Goal: Task Accomplishment & Management: Manage account settings

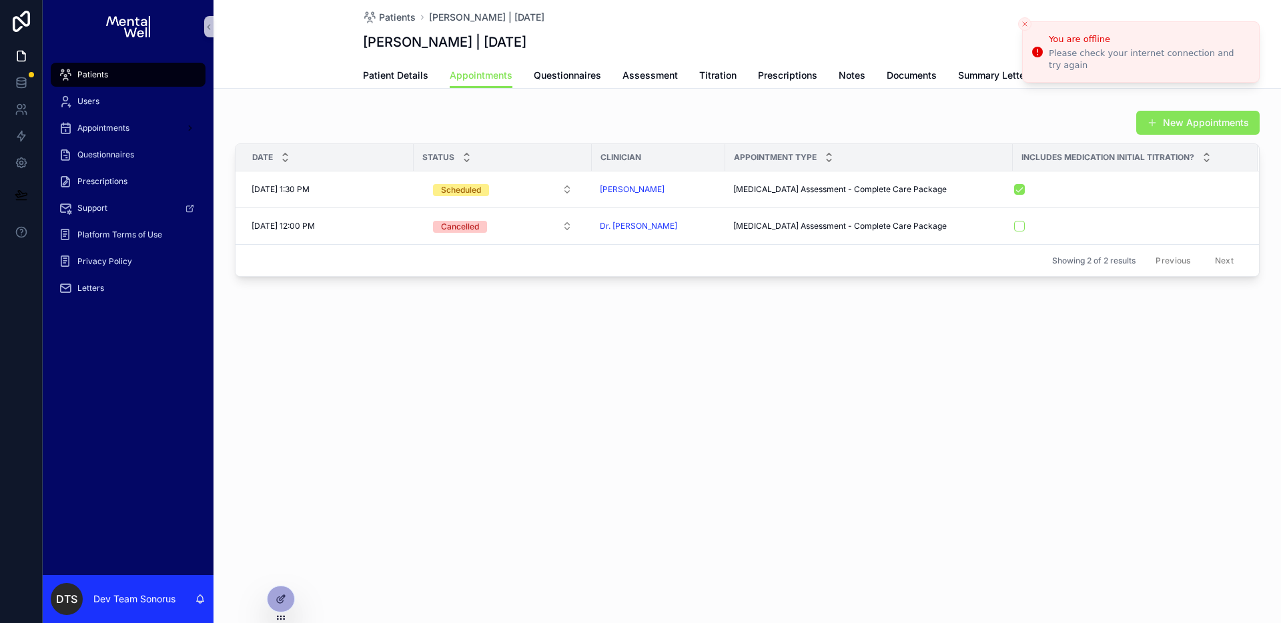
click at [1022, 25] on icon "Close toast" at bounding box center [1025, 24] width 8 height 8
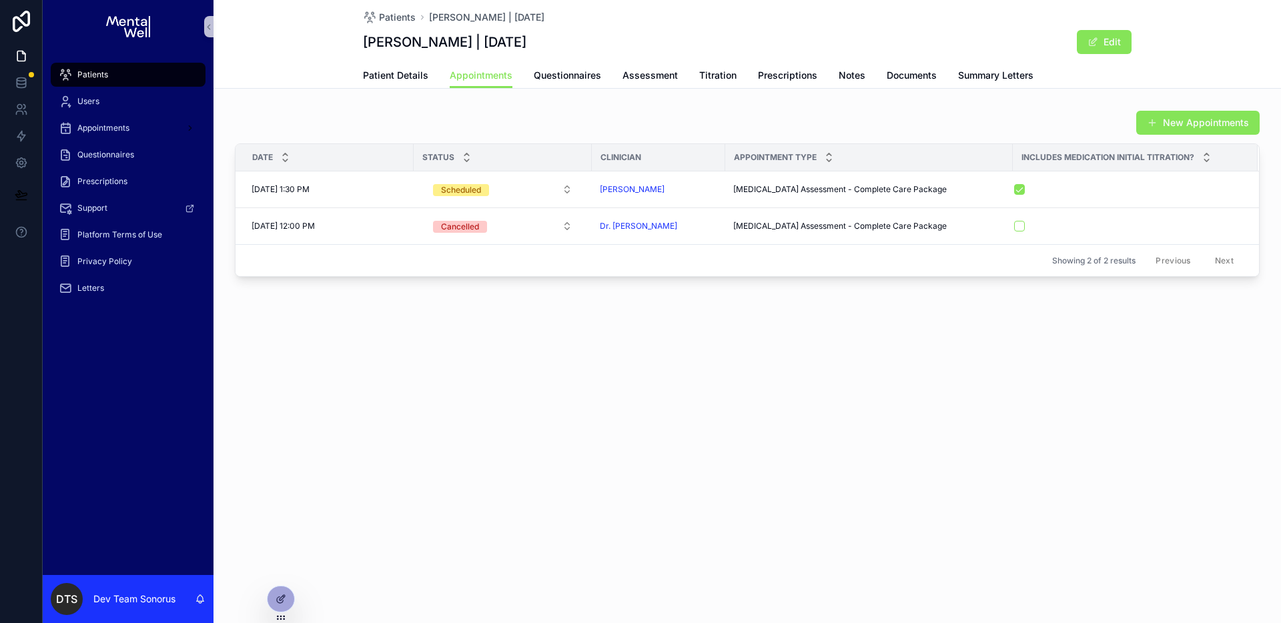
drag, startPoint x: 350, startPoint y: 111, endPoint x: 377, endPoint y: 108, distance: 26.9
click at [351, 111] on div "New Appointments" at bounding box center [747, 122] width 1025 height 25
click at [120, 79] on div "Patients" at bounding box center [128, 74] width 139 height 21
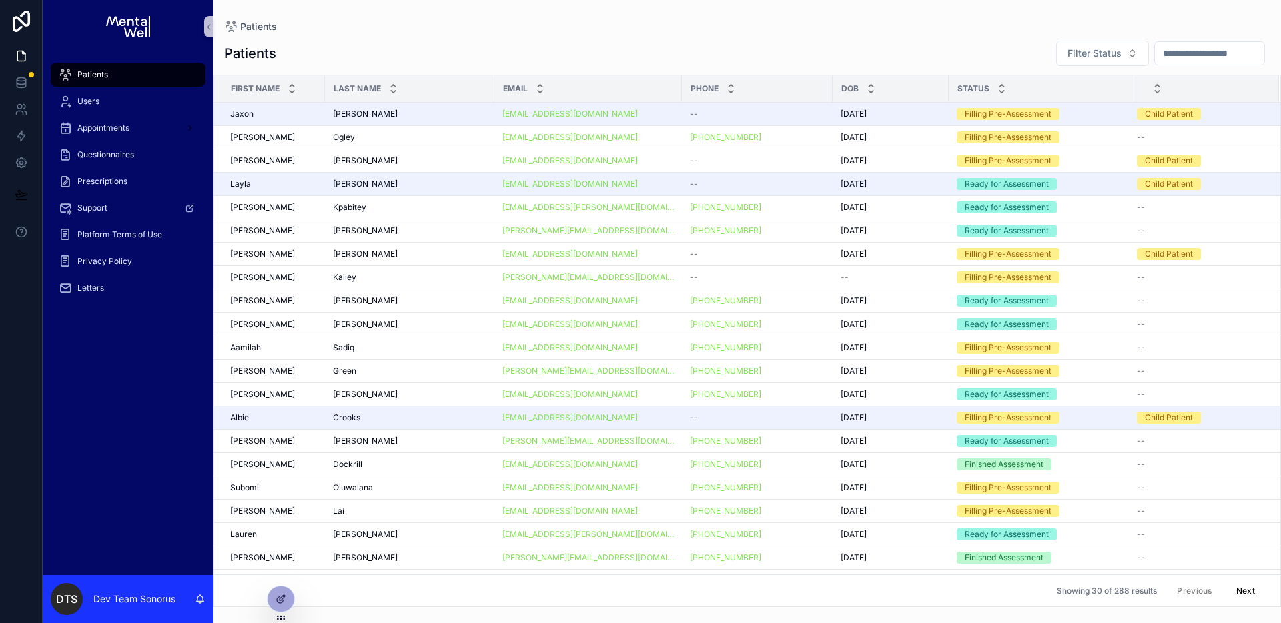
click at [1211, 60] on input "scrollable content" at bounding box center [1209, 53] width 109 height 19
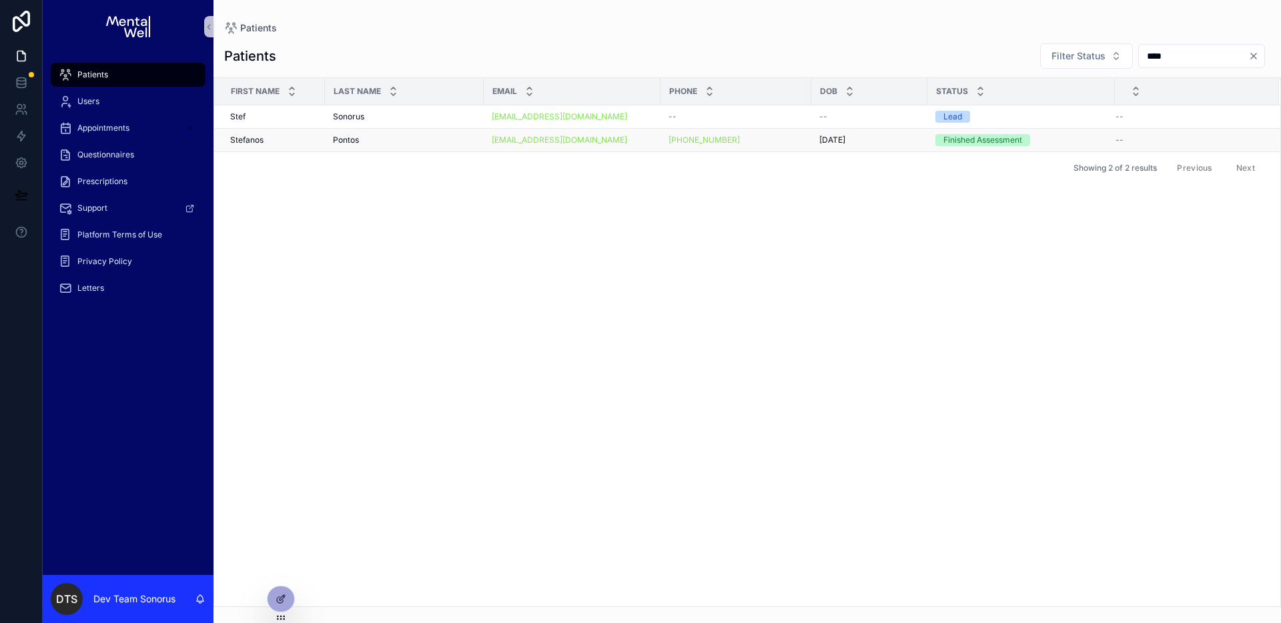
type input "****"
click at [447, 135] on div "Pontos Pontos" at bounding box center [404, 140] width 143 height 11
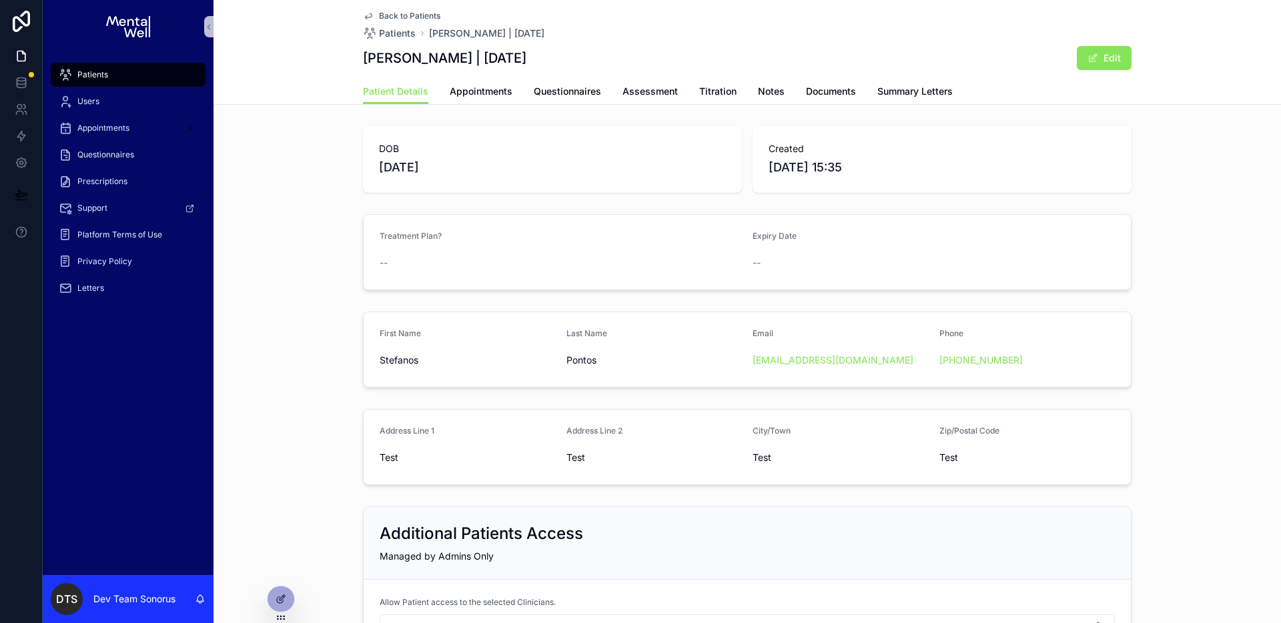
drag, startPoint x: 660, startPoint y: 125, endPoint x: 676, endPoint y: 120, distance: 16.9
click at [661, 125] on div "DOB [DEMOGRAPHIC_DATA] Created [DATE] 15:35" at bounding box center [748, 159] width 1068 height 77
click at [702, 91] on span "Titration" at bounding box center [717, 91] width 37 height 13
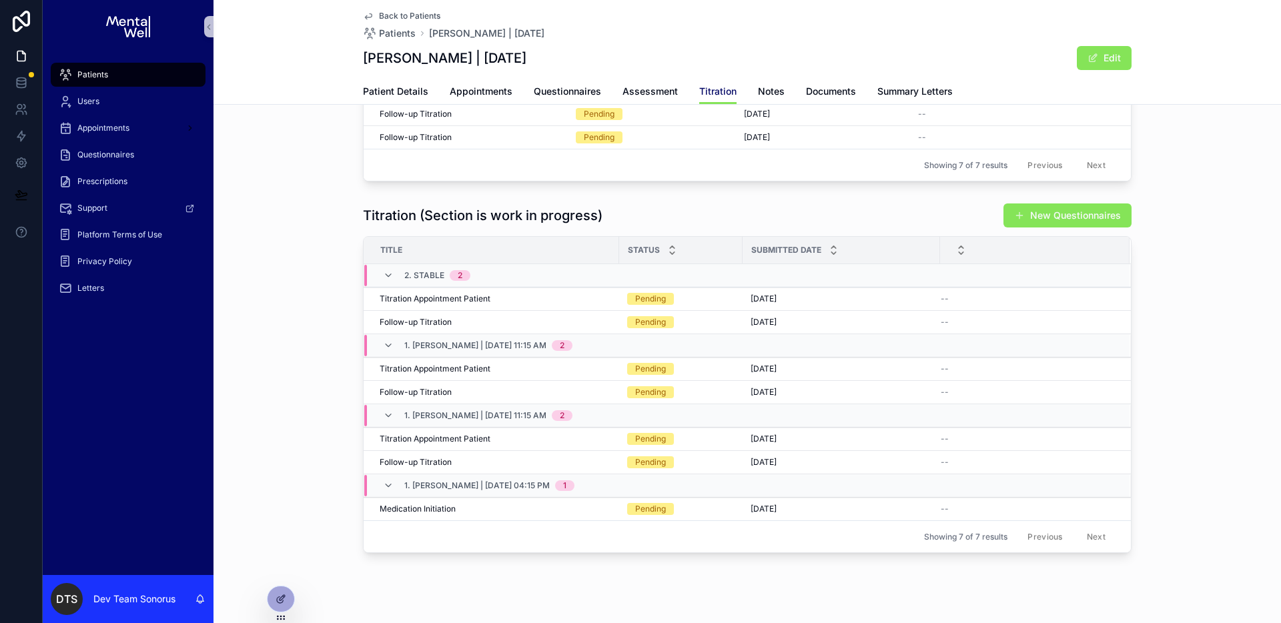
scroll to position [210, 0]
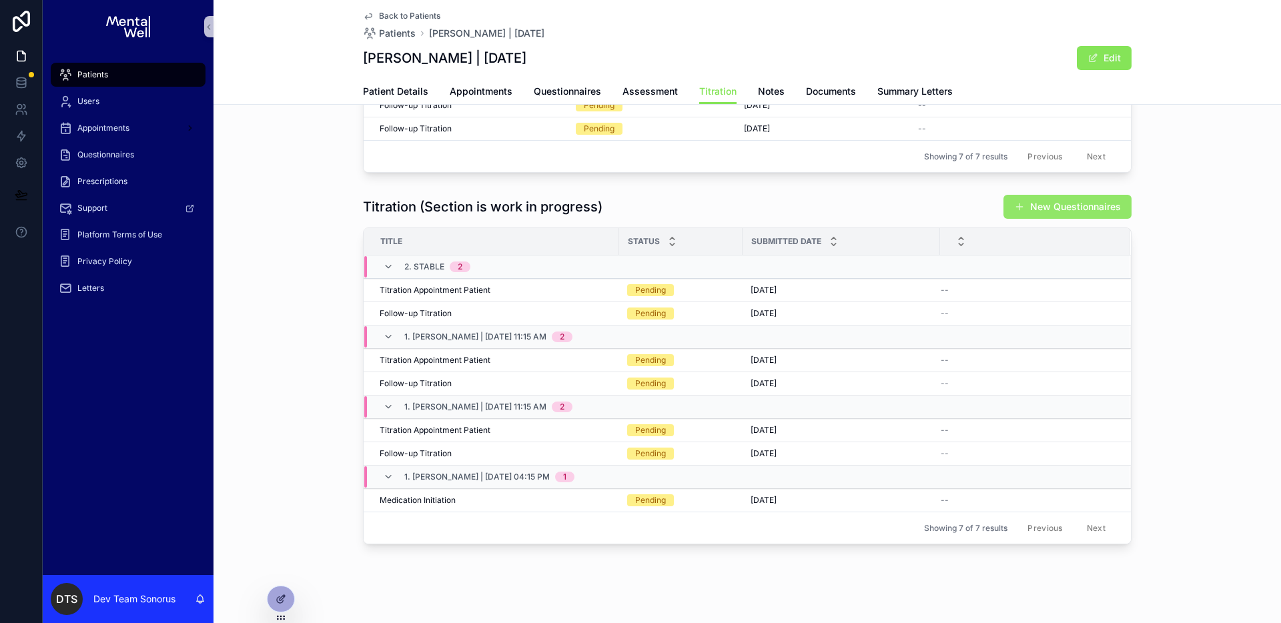
click at [1084, 212] on button "New Questionnaires" at bounding box center [1068, 207] width 128 height 24
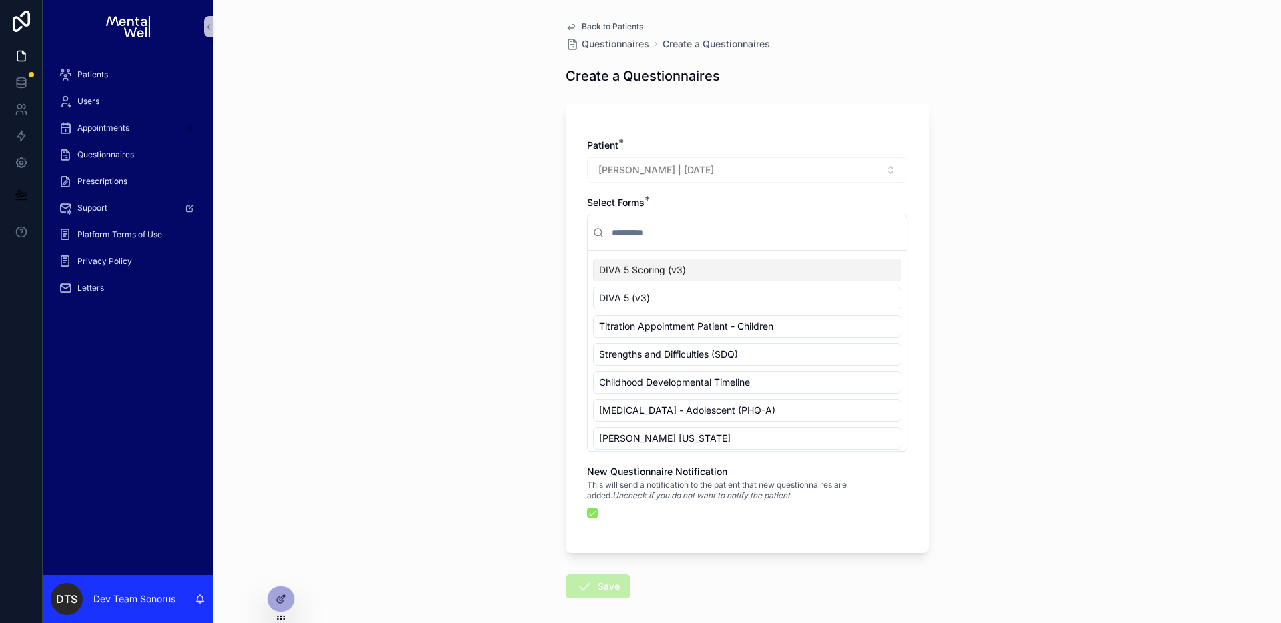
click at [620, 23] on span "Back to Patients" at bounding box center [612, 26] width 61 height 11
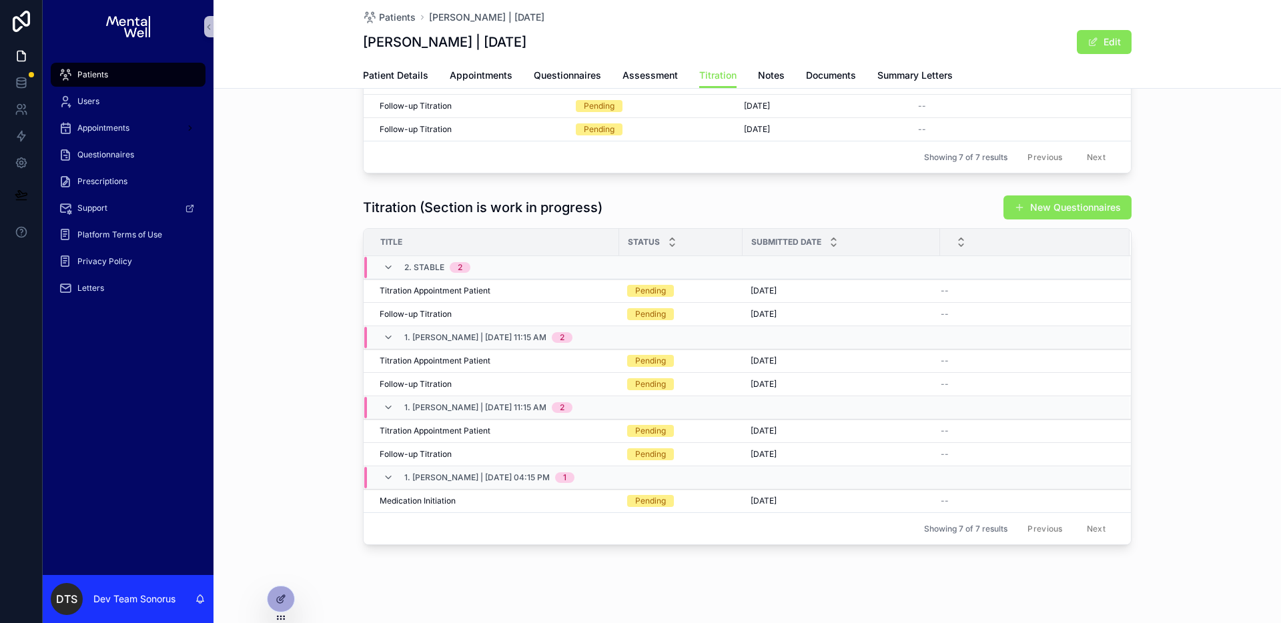
scroll to position [202, 0]
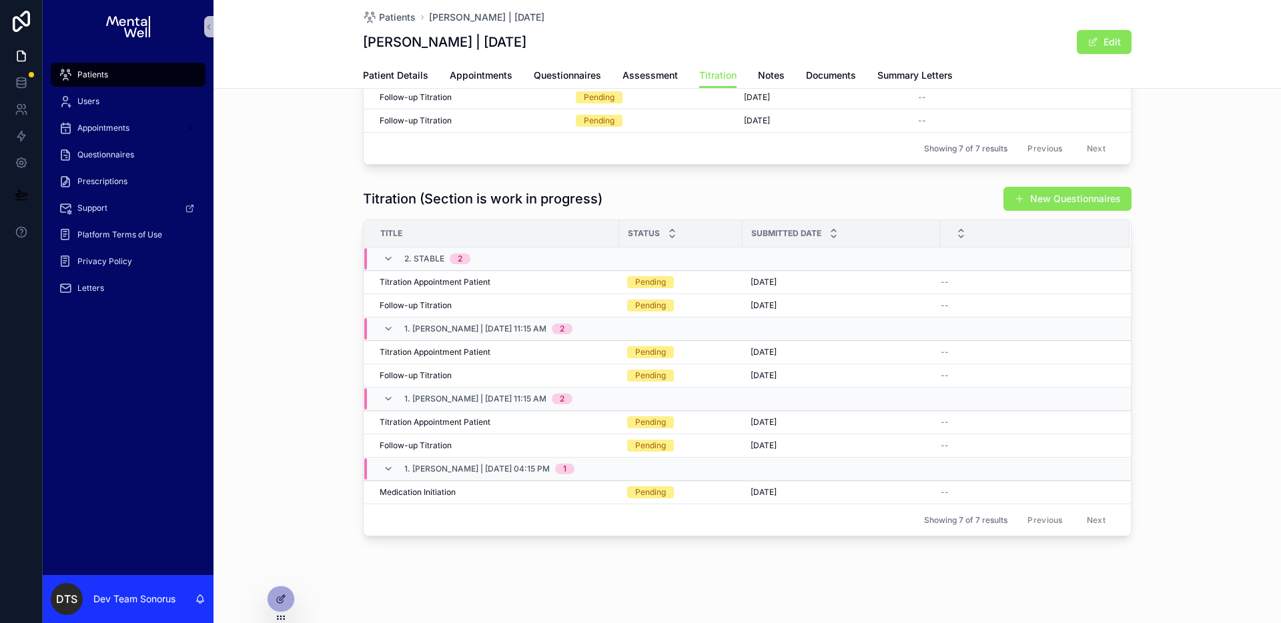
click at [270, 330] on div "Titration (Section is work in progress) New Questionnaires Title Status Submitt…" at bounding box center [748, 361] width 1068 height 361
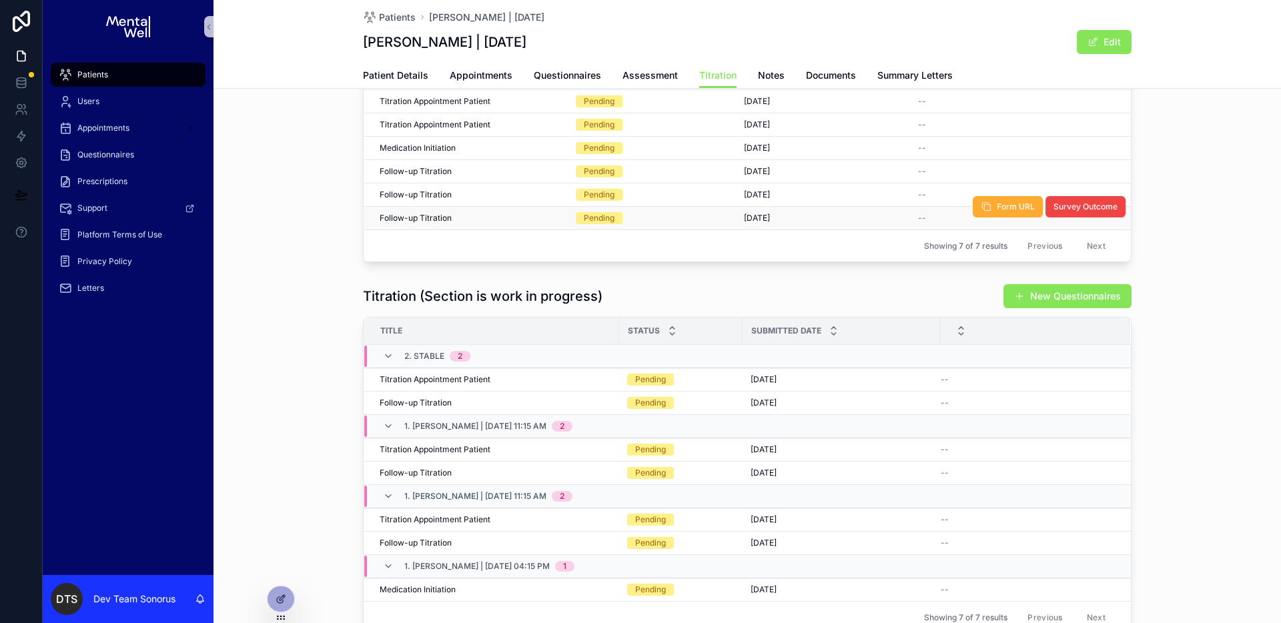
scroll to position [0, 0]
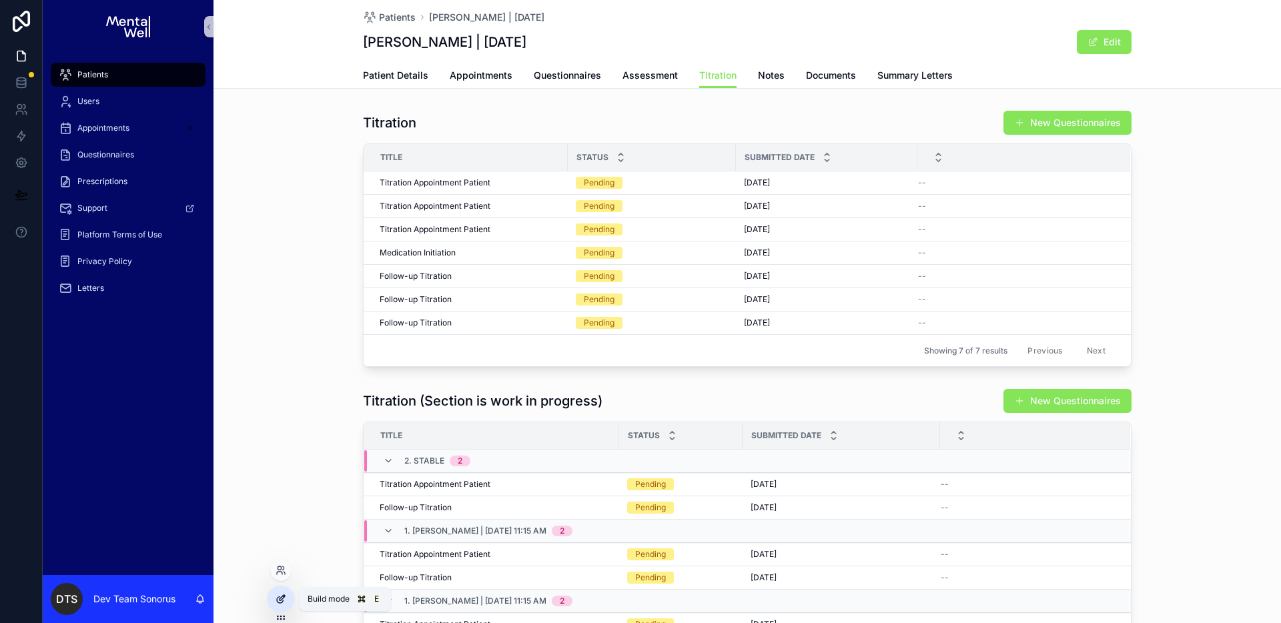
click at [284, 595] on icon at bounding box center [282, 597] width 5 height 5
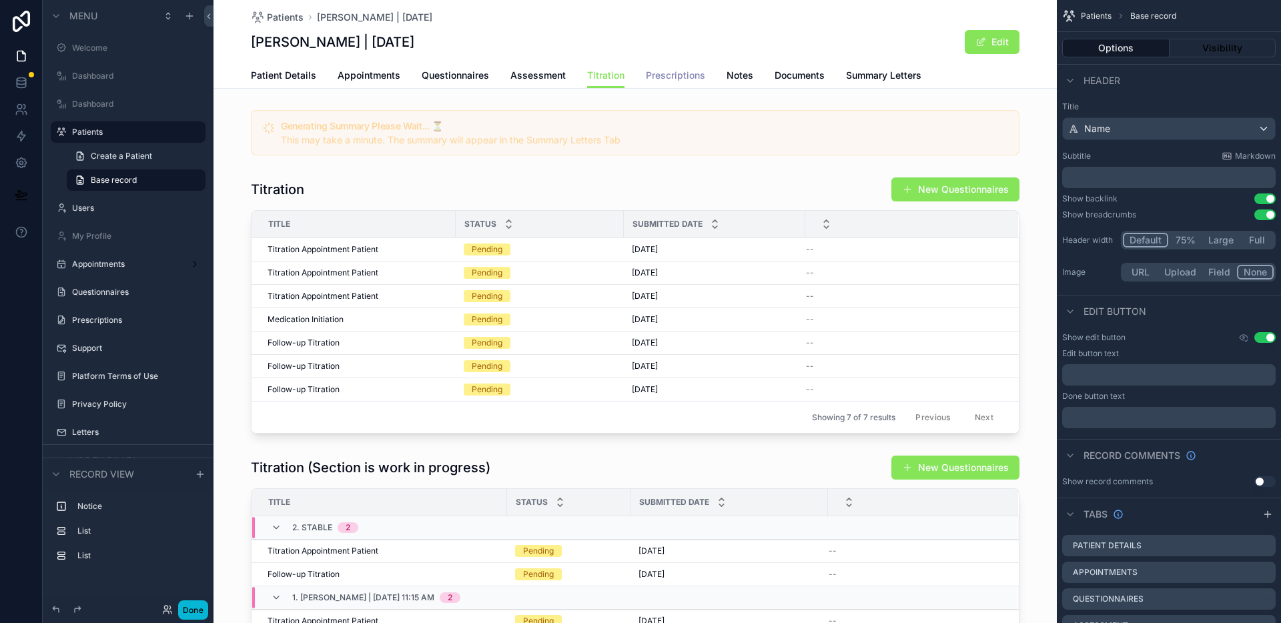
drag, startPoint x: 661, startPoint y: 77, endPoint x: 683, endPoint y: 75, distance: 22.2
click at [683, 75] on span "Prescriptions" at bounding box center [675, 75] width 59 height 13
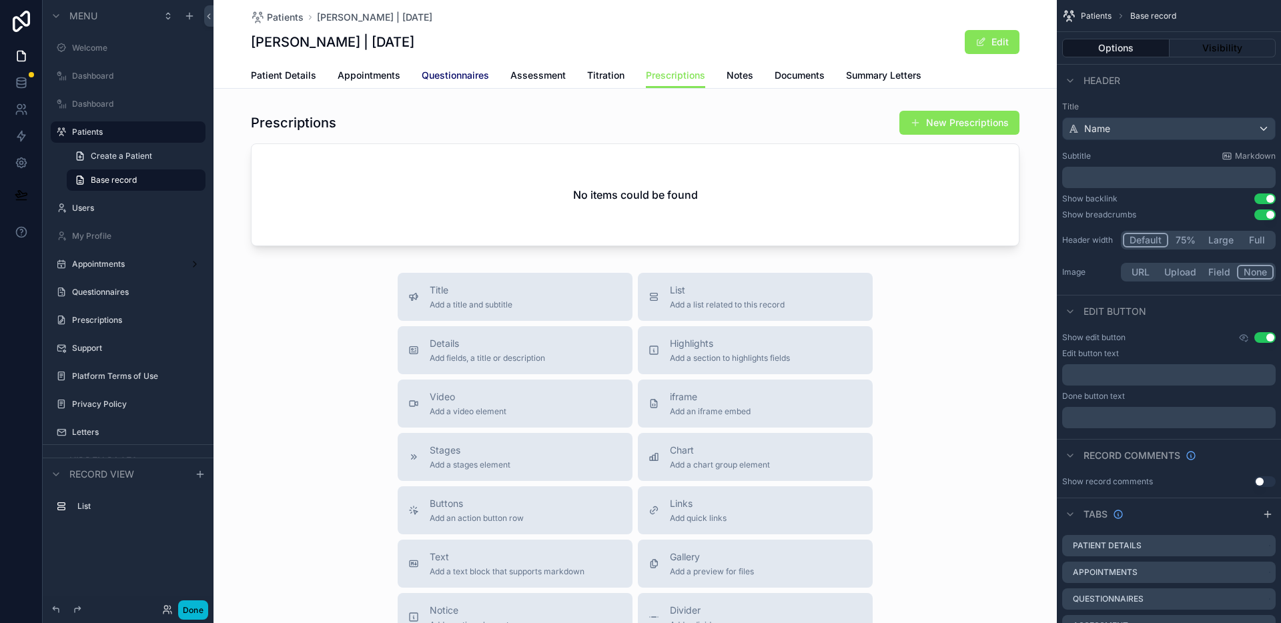
click at [458, 82] on link "Questionnaires" at bounding box center [455, 76] width 67 height 27
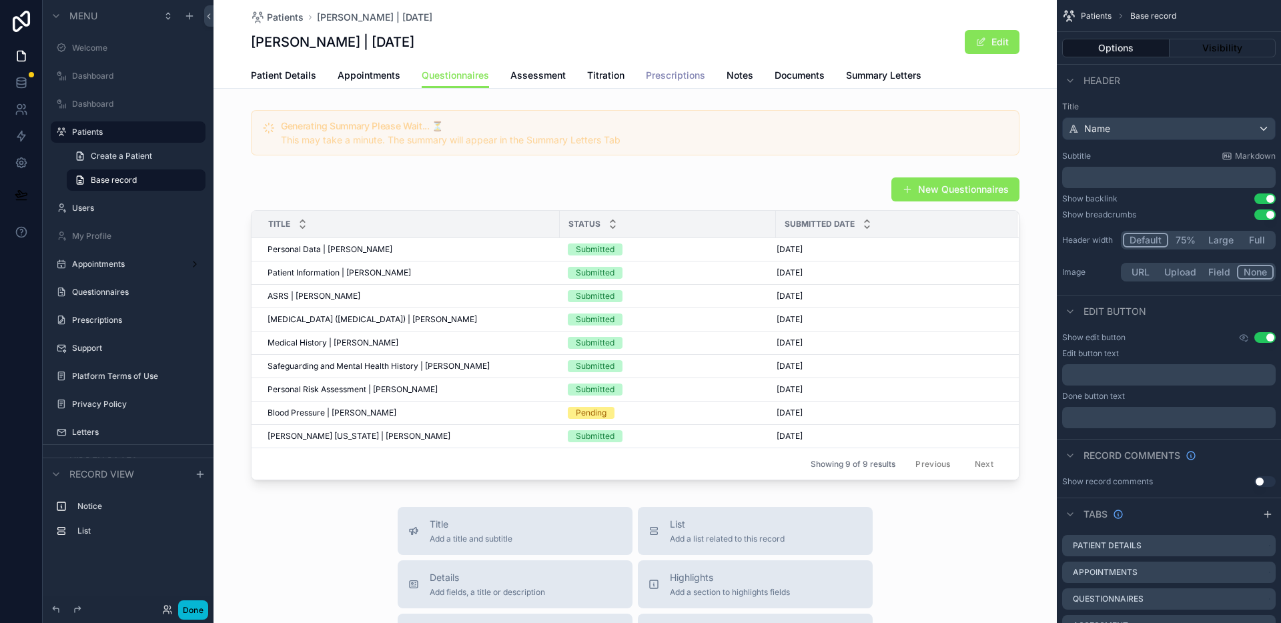
click at [667, 76] on span "Prescriptions" at bounding box center [675, 75] width 59 height 13
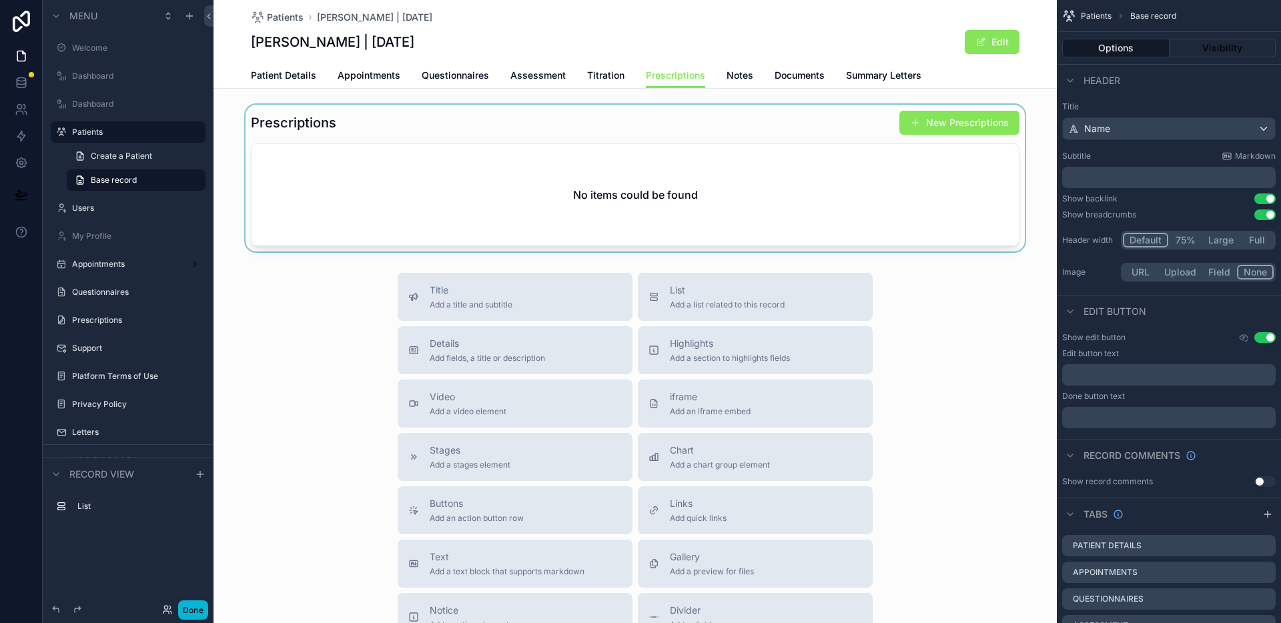
click at [944, 125] on div "scrollable content" at bounding box center [635, 178] width 843 height 147
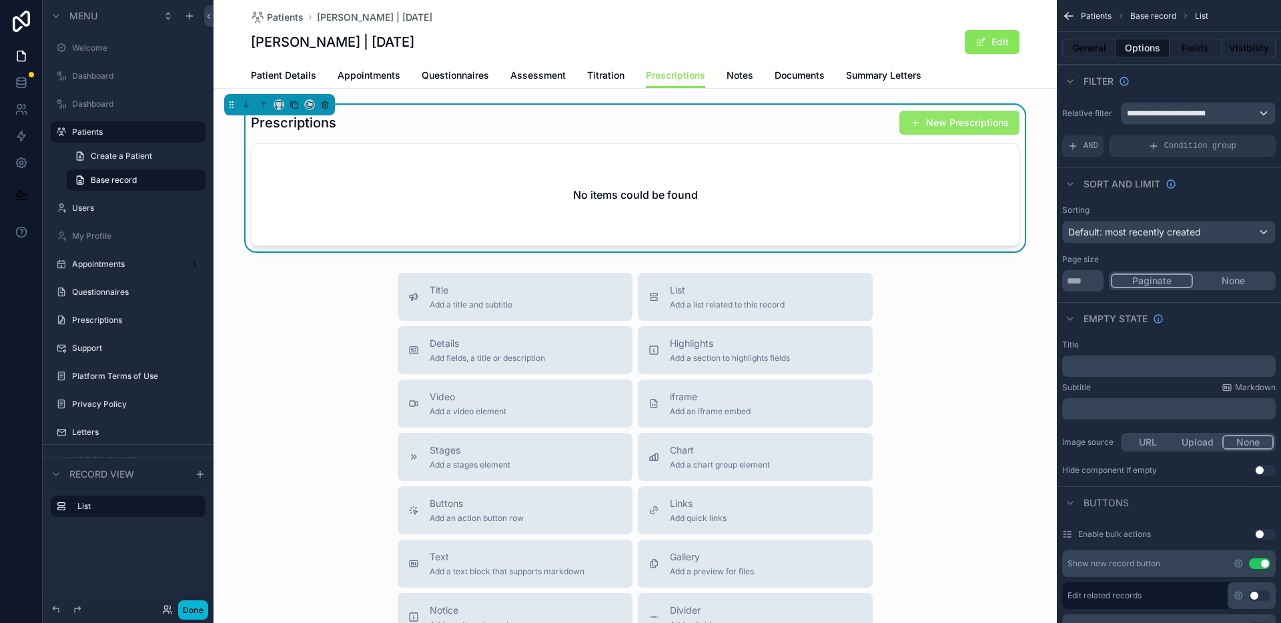
click at [946, 129] on button "New Prescriptions" at bounding box center [960, 123] width 120 height 24
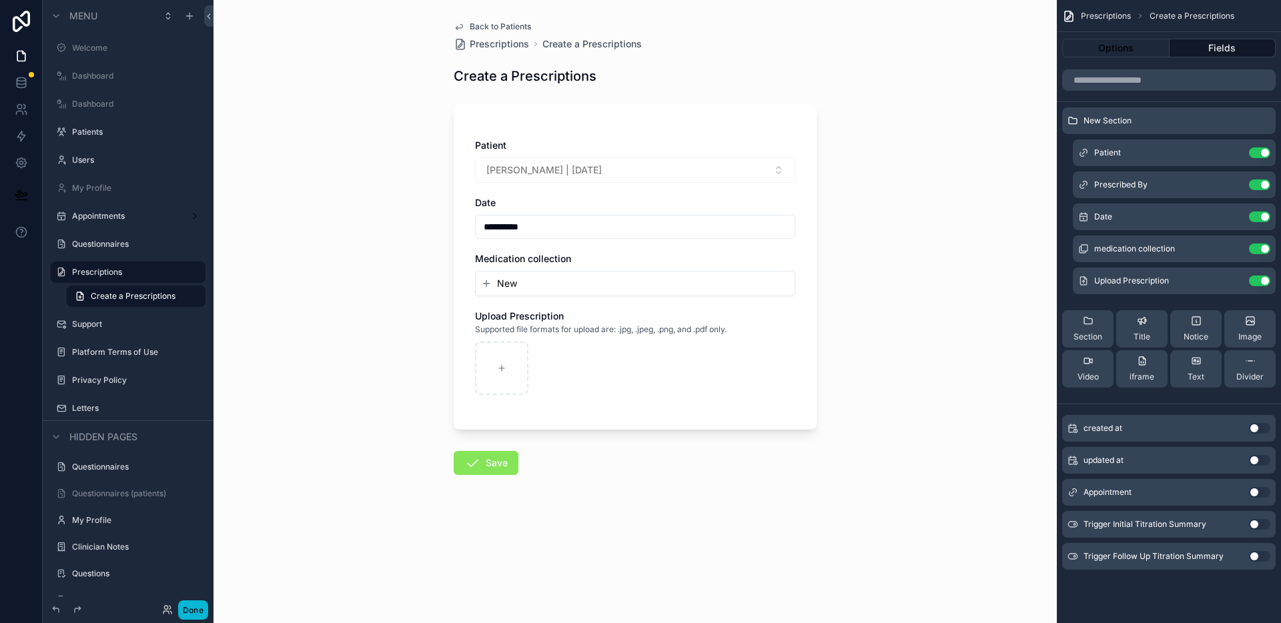
click at [524, 27] on span "Back to Patients" at bounding box center [500, 26] width 61 height 11
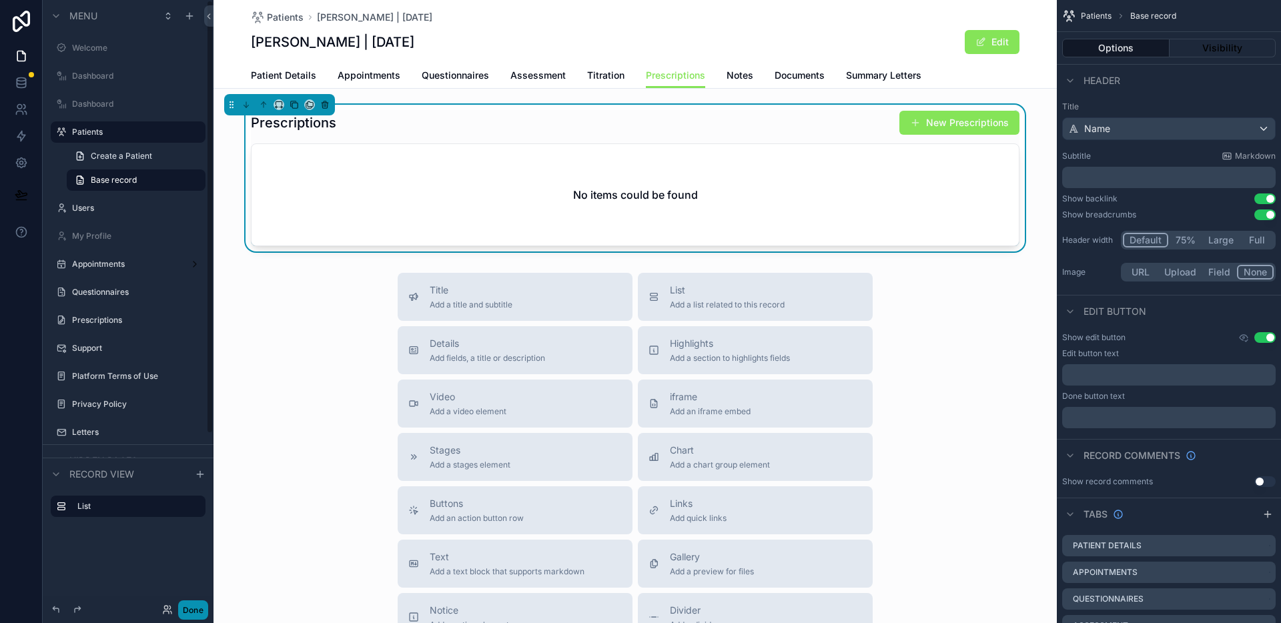
click at [203, 617] on button "Done" at bounding box center [193, 610] width 30 height 19
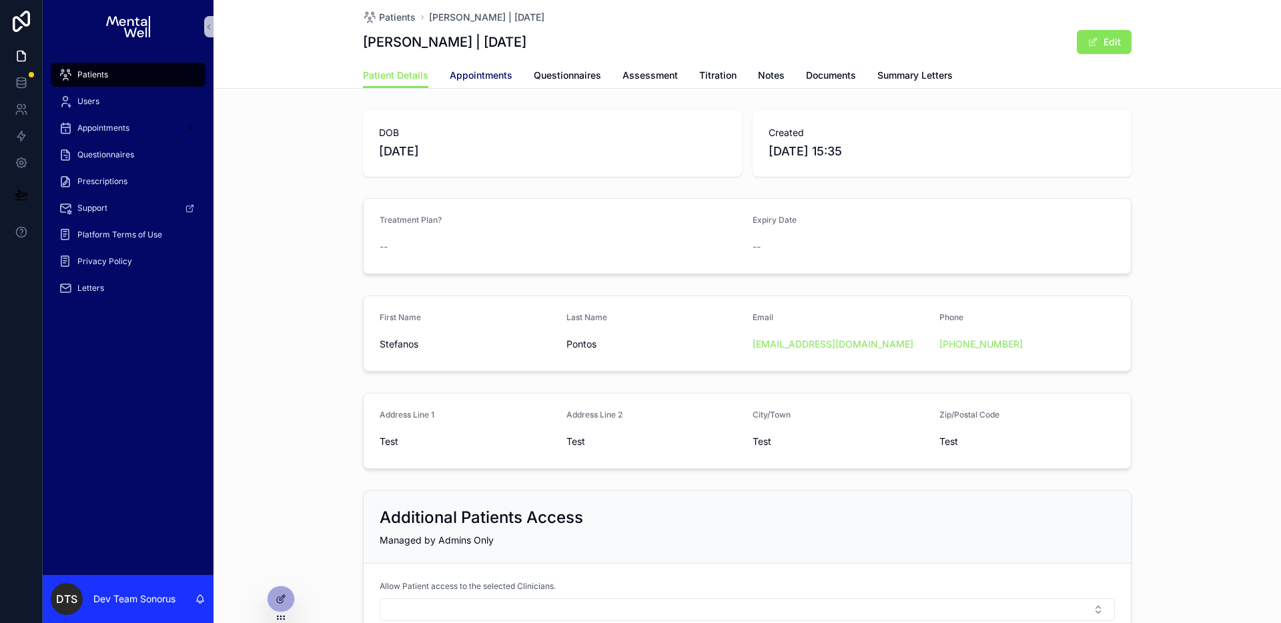
click at [487, 74] on span "Appointments" at bounding box center [481, 75] width 63 height 13
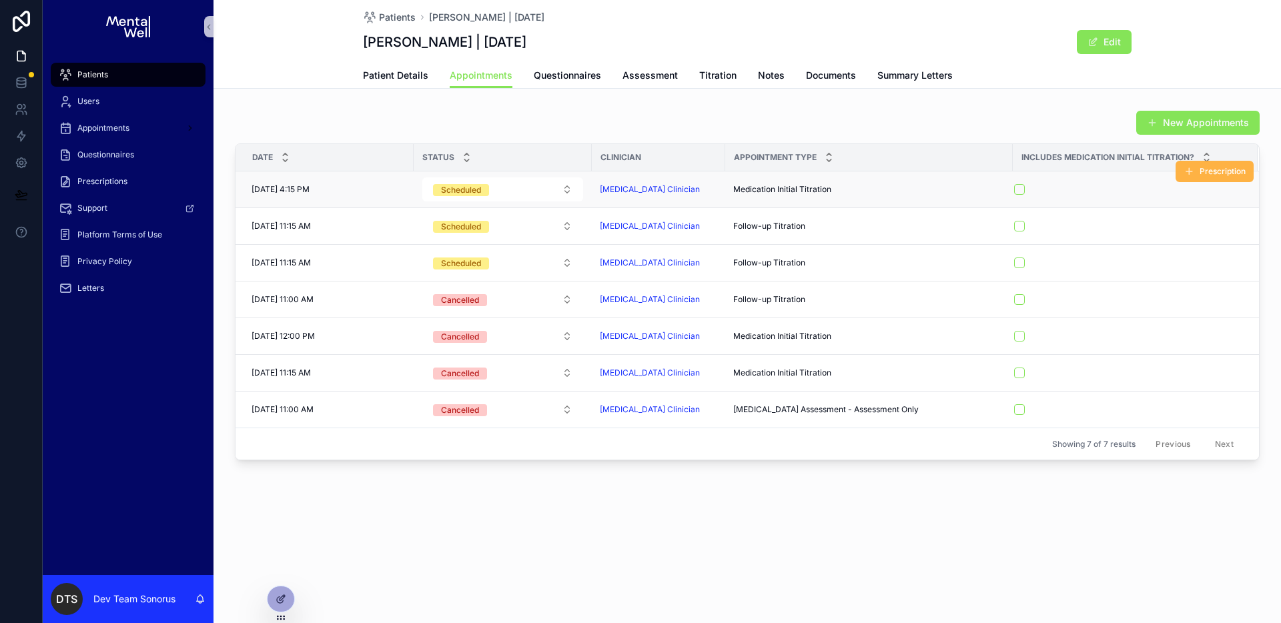
click at [1221, 172] on span "Prescription" at bounding box center [1223, 171] width 46 height 11
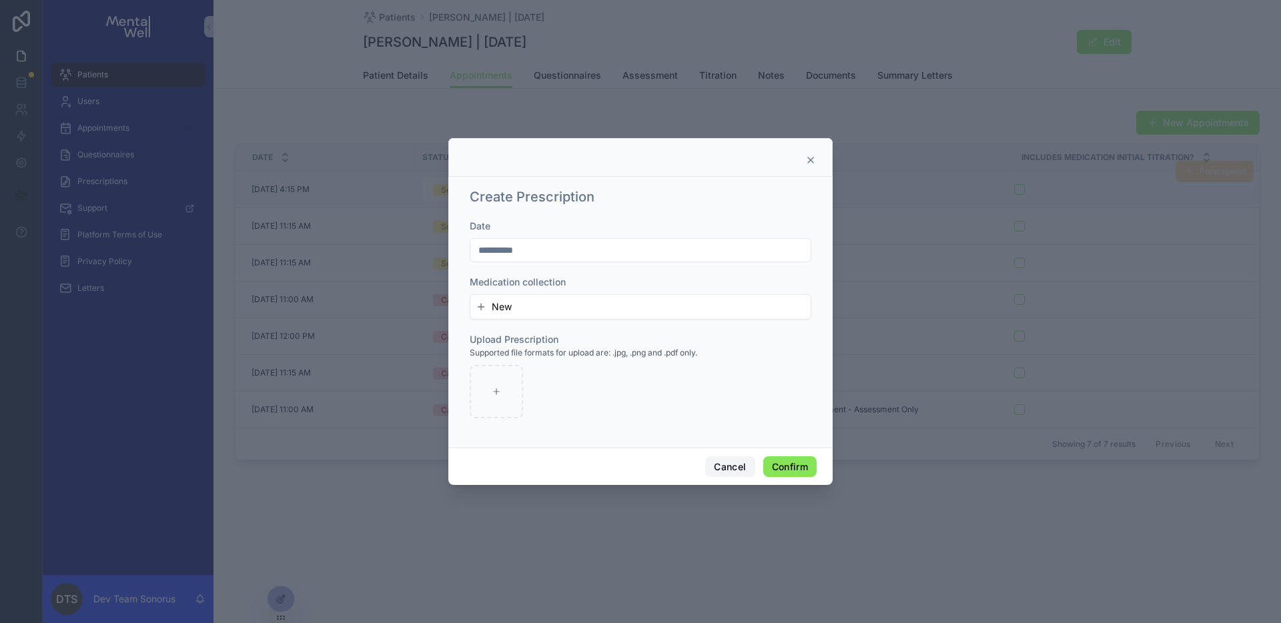
click at [727, 468] on button "Cancel" at bounding box center [729, 466] width 49 height 21
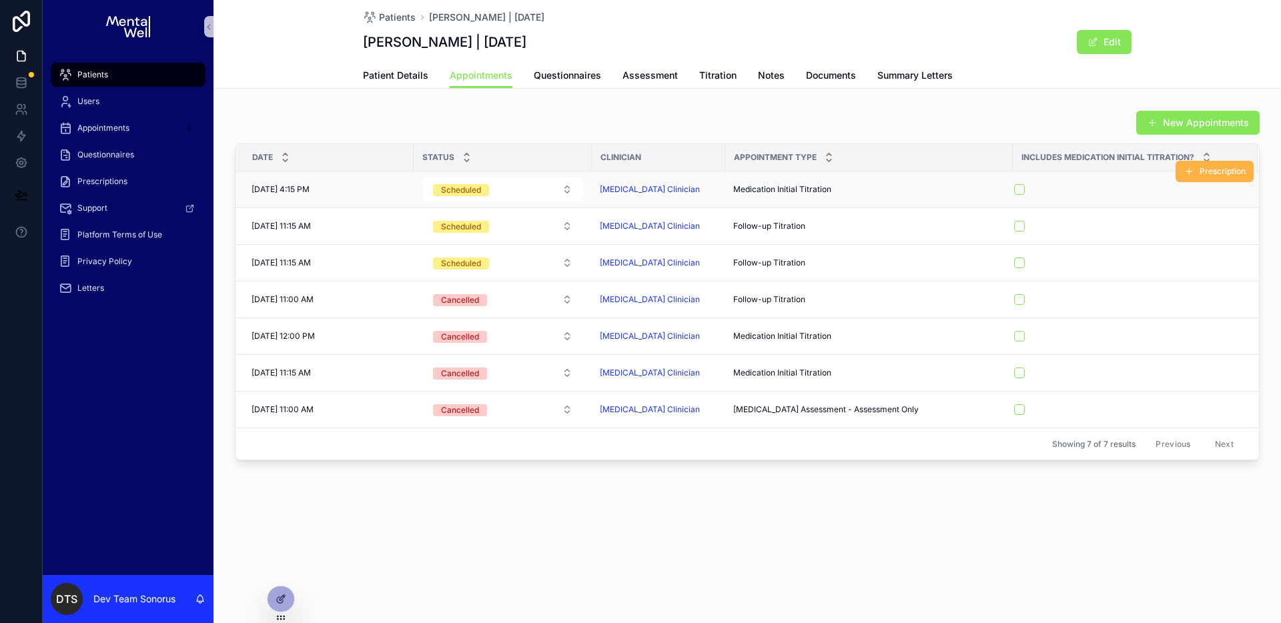
click at [1199, 177] on button "Prescription" at bounding box center [1215, 171] width 78 height 21
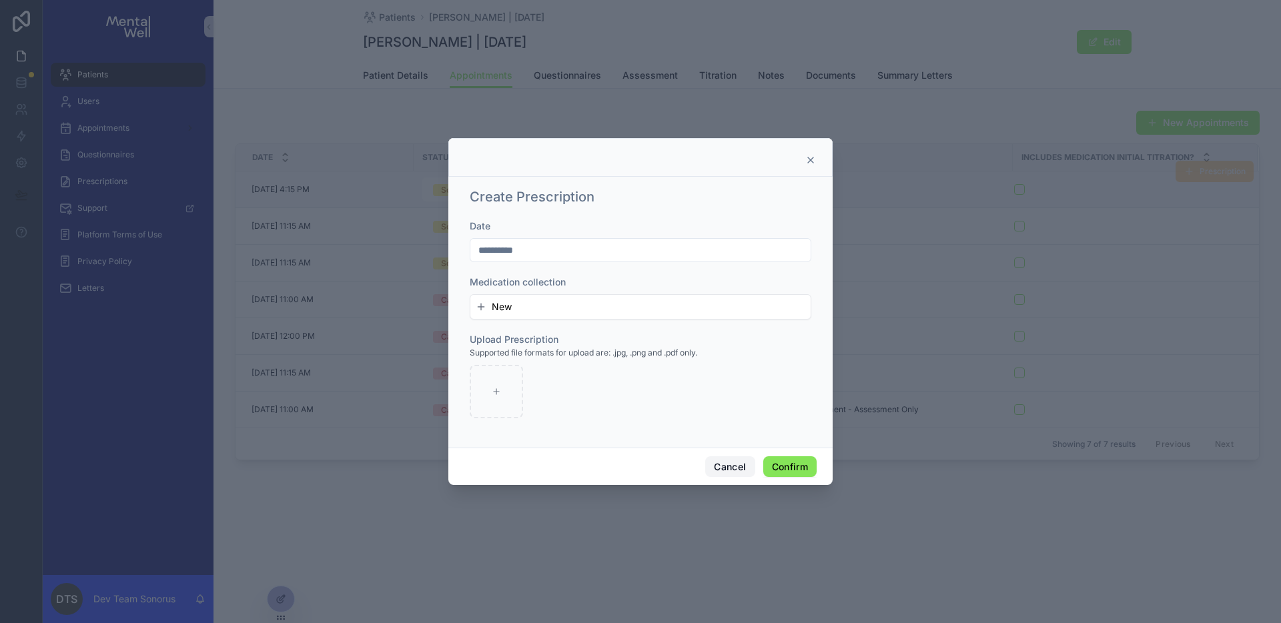
click at [723, 470] on button "Cancel" at bounding box center [729, 466] width 49 height 21
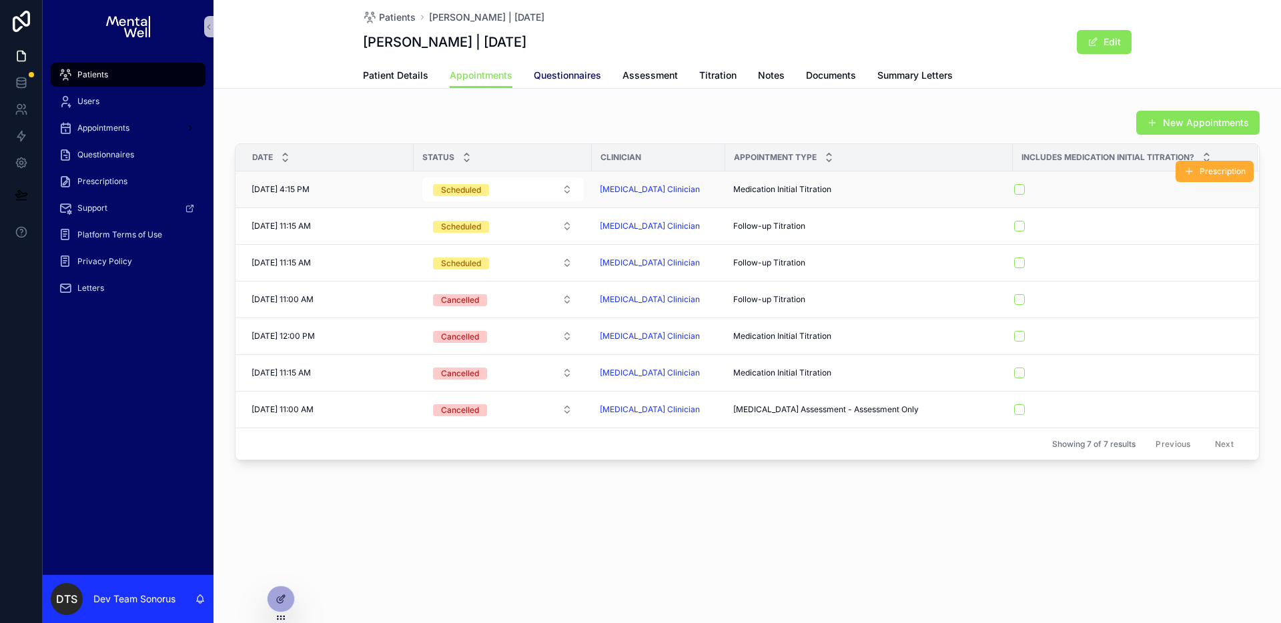
click at [577, 77] on span "Questionnaires" at bounding box center [567, 75] width 67 height 13
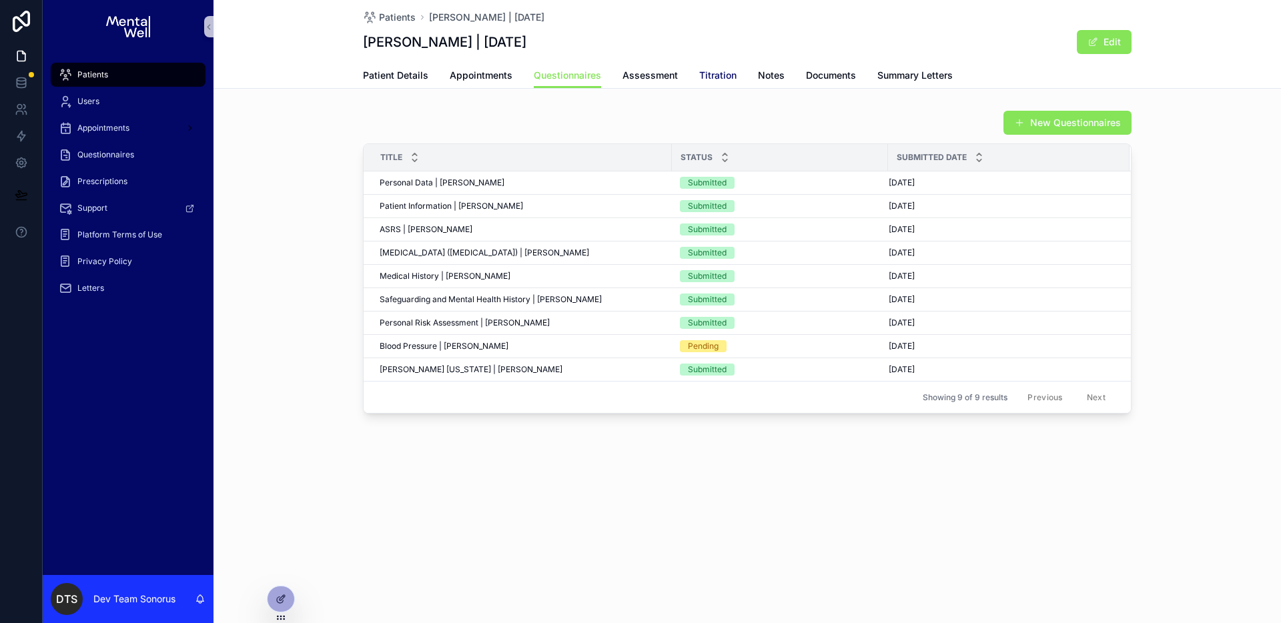
click at [705, 80] on span "Titration" at bounding box center [717, 75] width 37 height 13
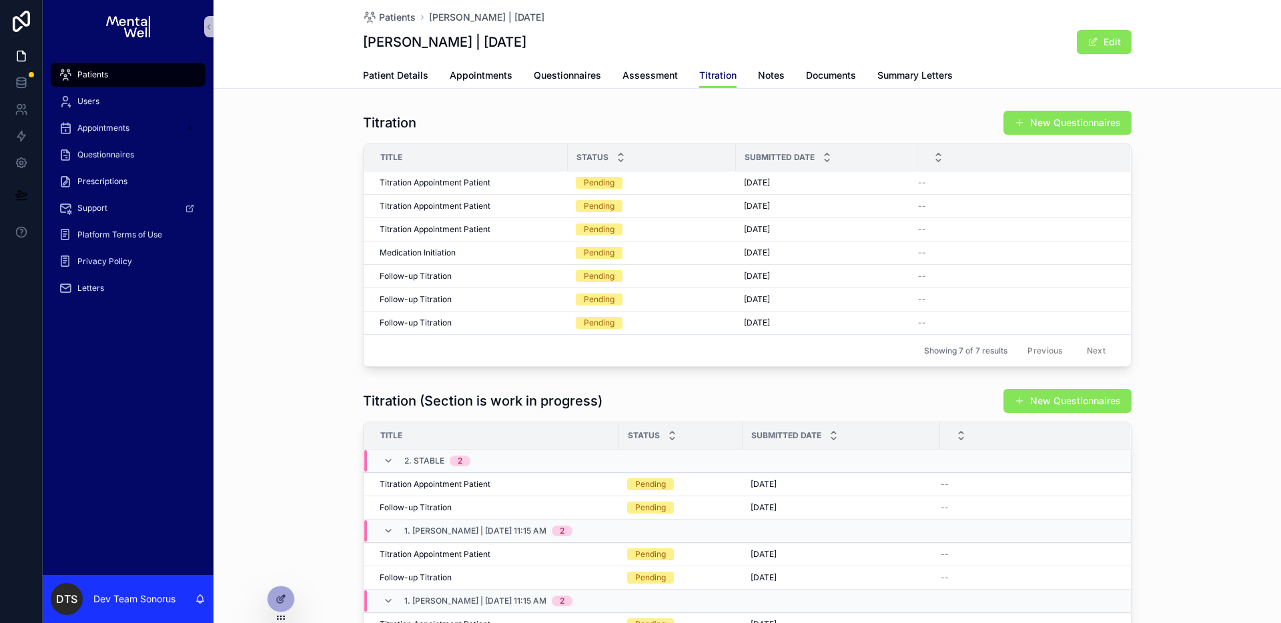
scroll to position [206, 0]
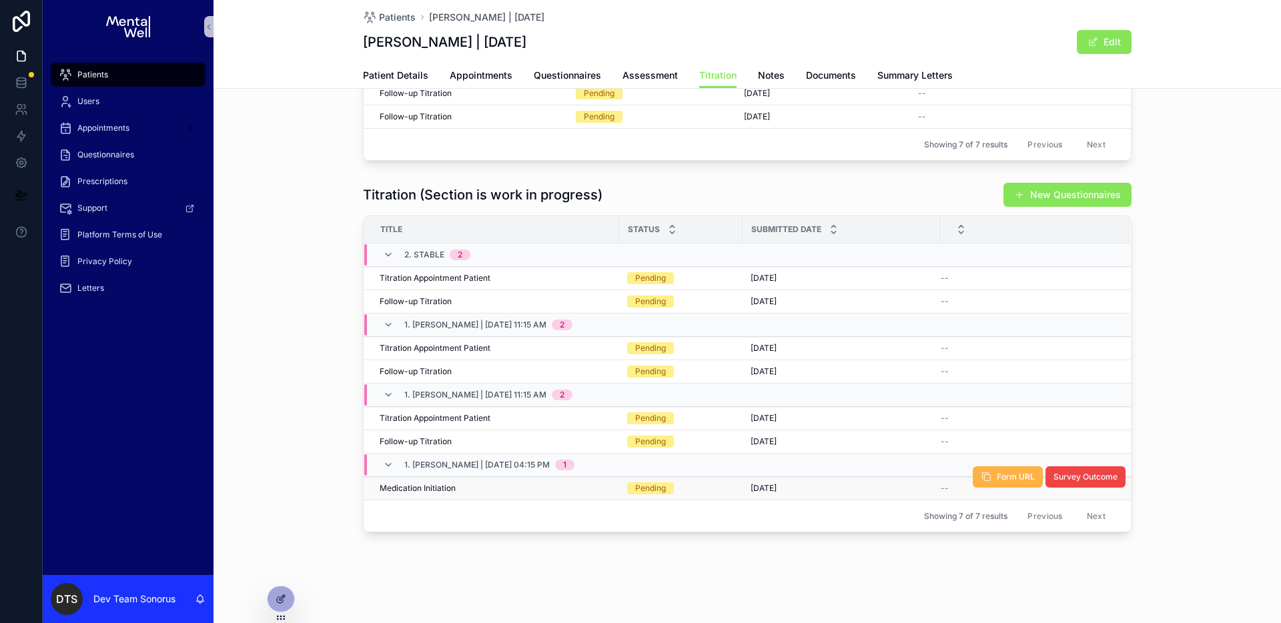
click at [1013, 477] on span "Form URL" at bounding box center [1016, 477] width 38 height 11
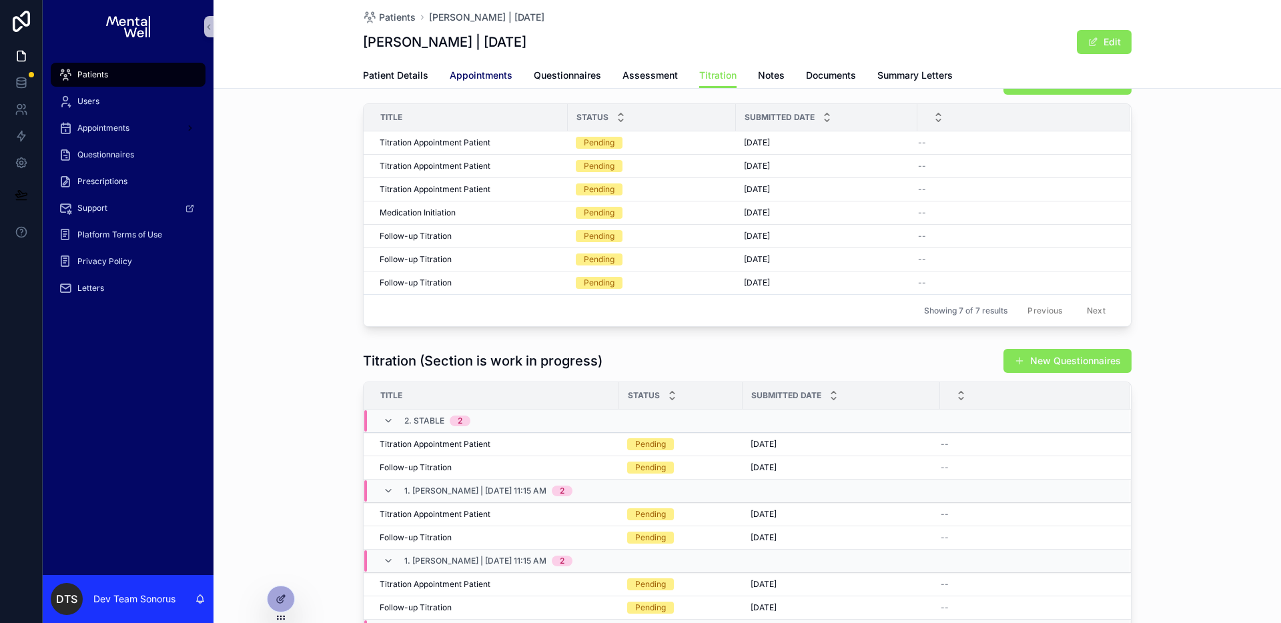
click at [472, 75] on span "Appointments" at bounding box center [481, 75] width 63 height 13
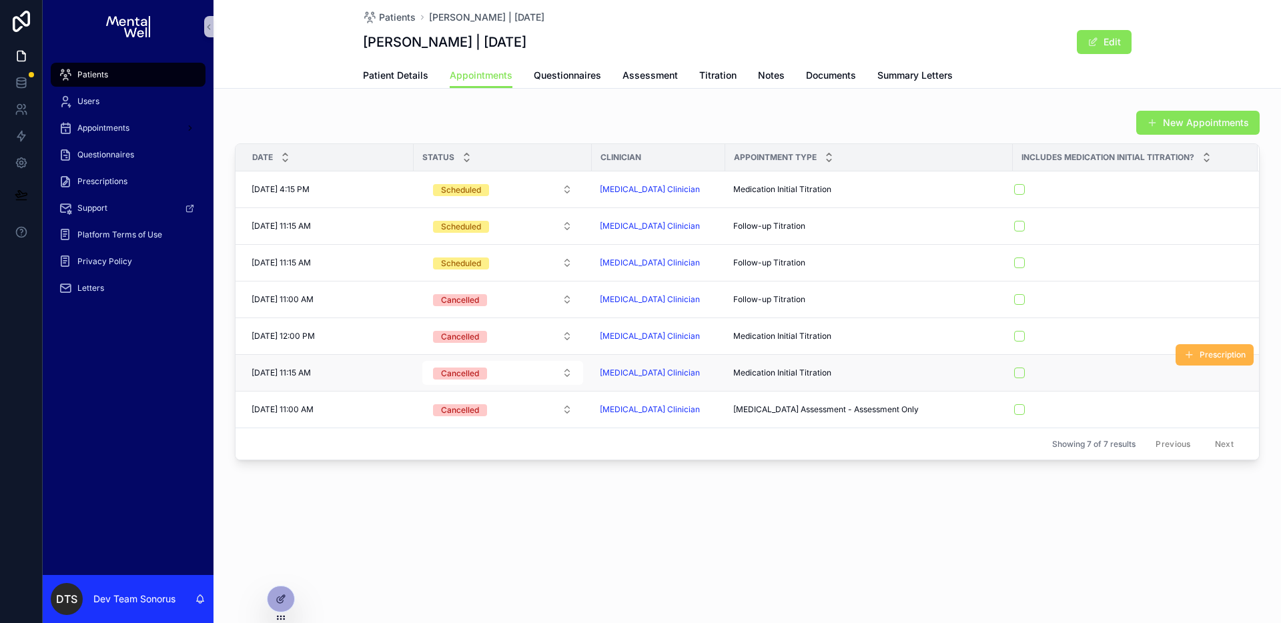
click at [1202, 360] on span "Prescription" at bounding box center [1223, 355] width 46 height 11
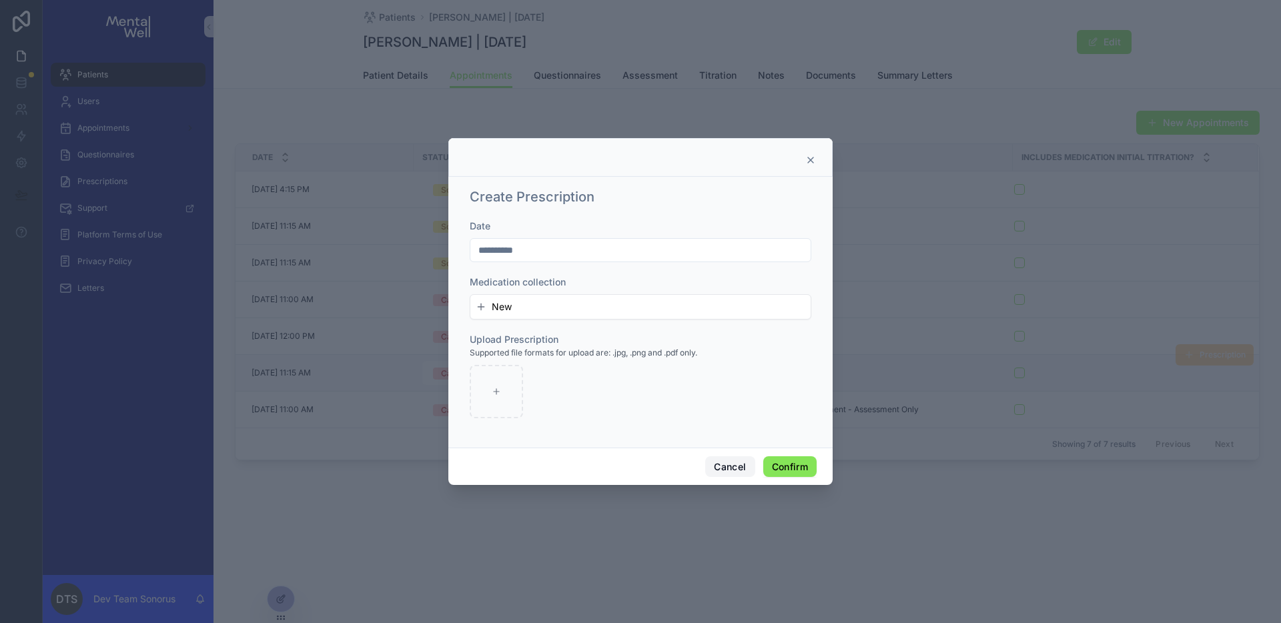
click at [725, 464] on button "Cancel" at bounding box center [729, 466] width 49 height 21
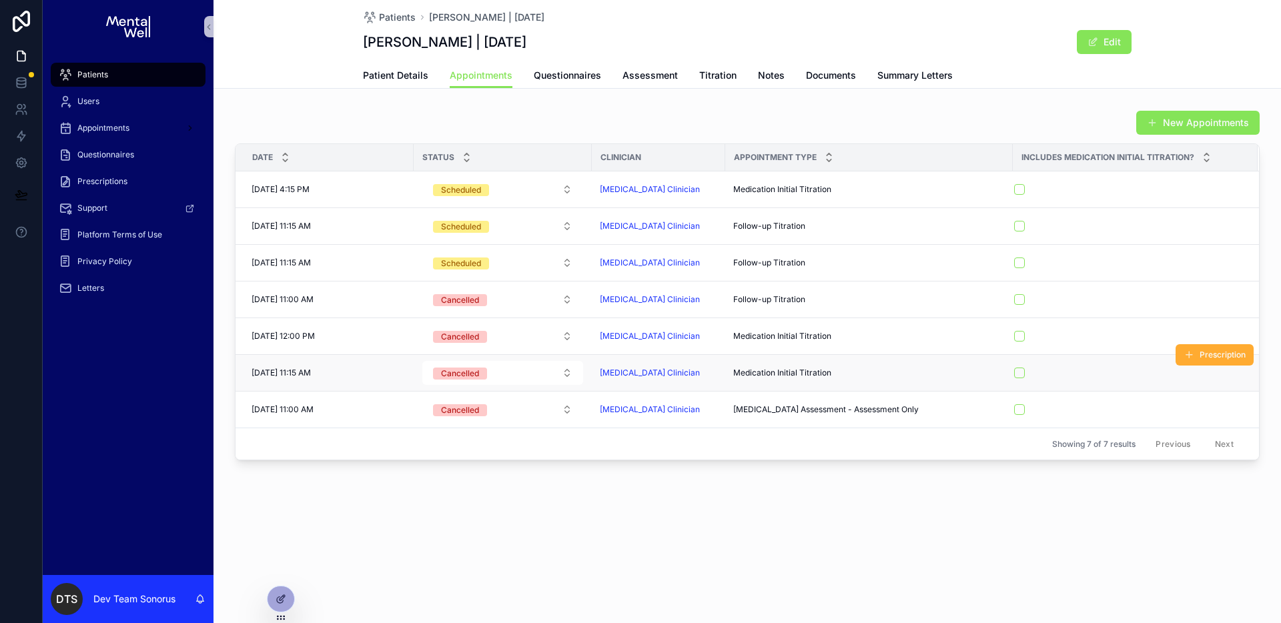
click at [832, 100] on div "Patients [PERSON_NAME] | [DATE] [PERSON_NAME] | [DATE] Edit Appointments Patien…" at bounding box center [748, 275] width 1068 height 551
click at [1216, 286] on span "Prescription" at bounding box center [1223, 281] width 46 height 11
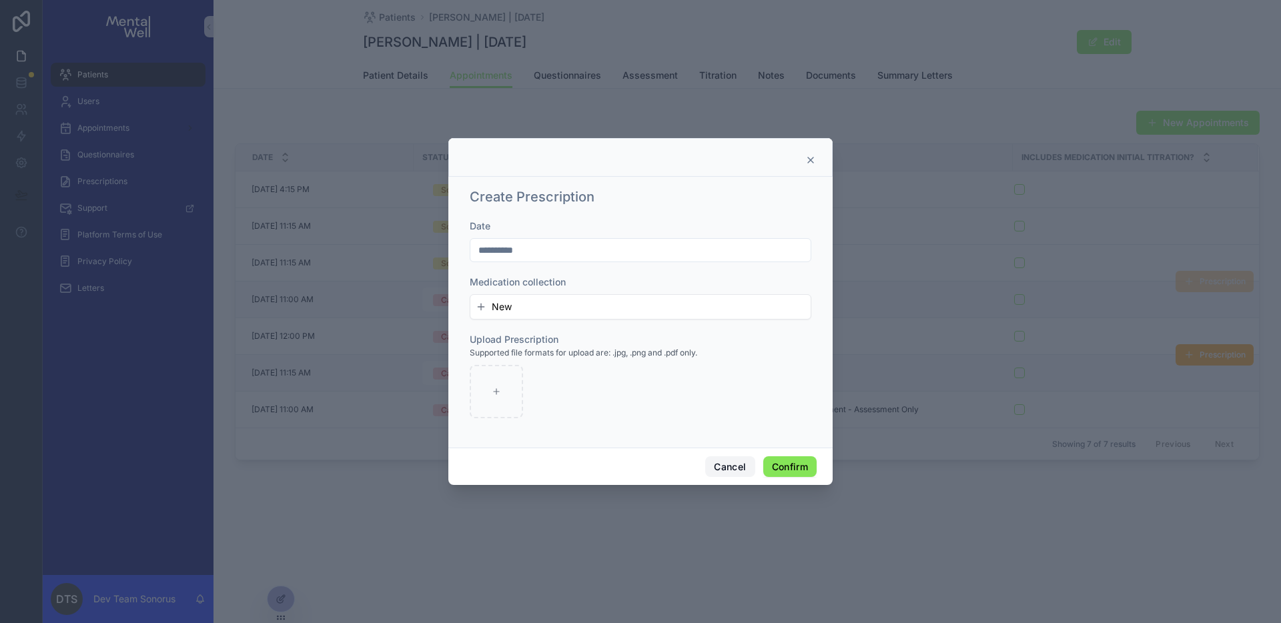
click at [720, 474] on button "Cancel" at bounding box center [729, 466] width 49 height 21
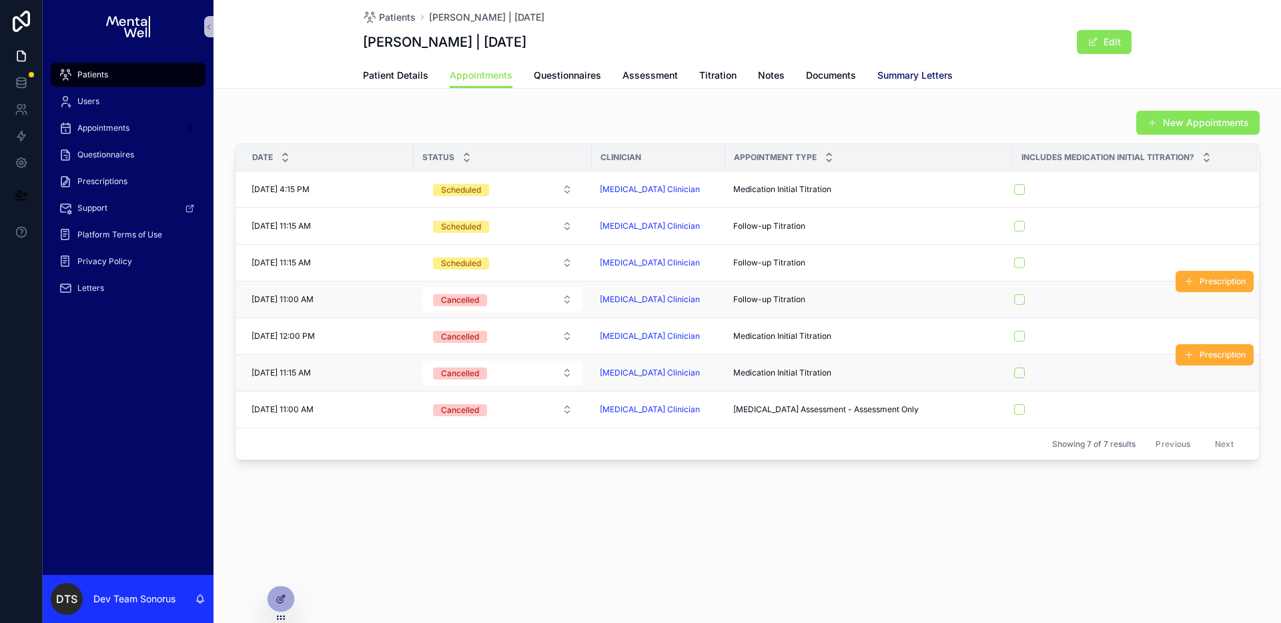
click at [878, 83] on link "Summary Letters" at bounding box center [915, 76] width 75 height 27
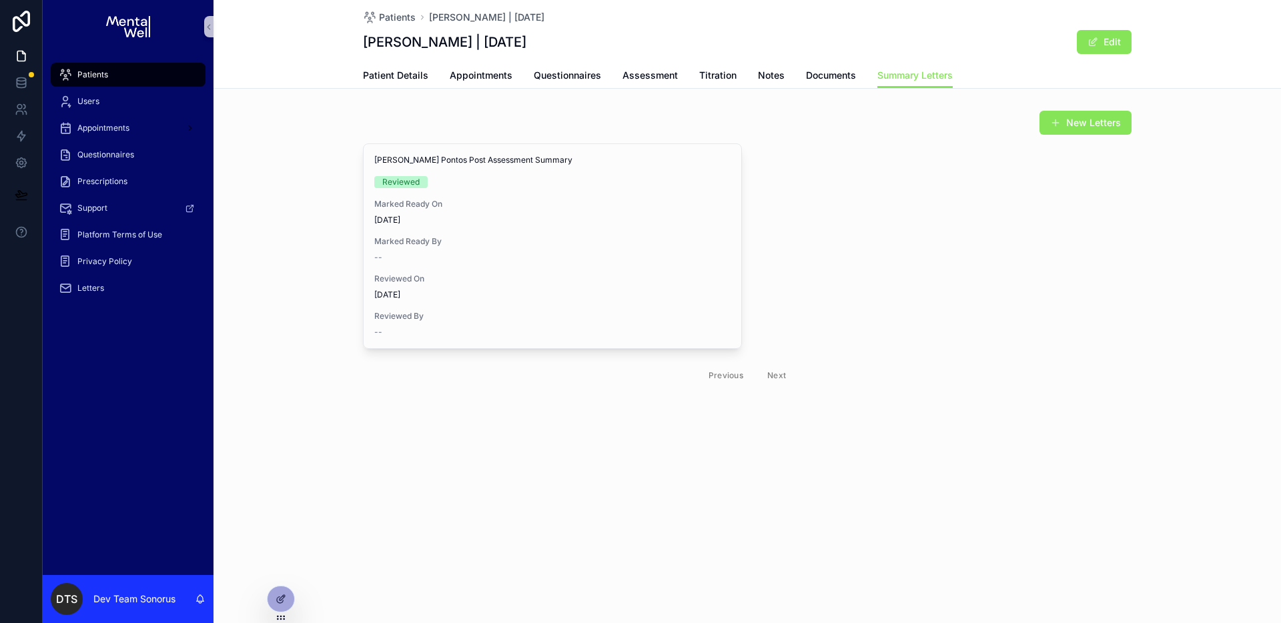
drag, startPoint x: 360, startPoint y: 426, endPoint x: 557, endPoint y: 456, distance: 199.1
click at [447, 438] on div "Patients [PERSON_NAME] | [DATE] [PERSON_NAME] | [DATE] Edit Summary Letters Pat…" at bounding box center [748, 241] width 1068 height 482
drag, startPoint x: 639, startPoint y: 77, endPoint x: 651, endPoint y: 84, distance: 14.1
click at [639, 77] on span "Assessment" at bounding box center [650, 75] width 55 height 13
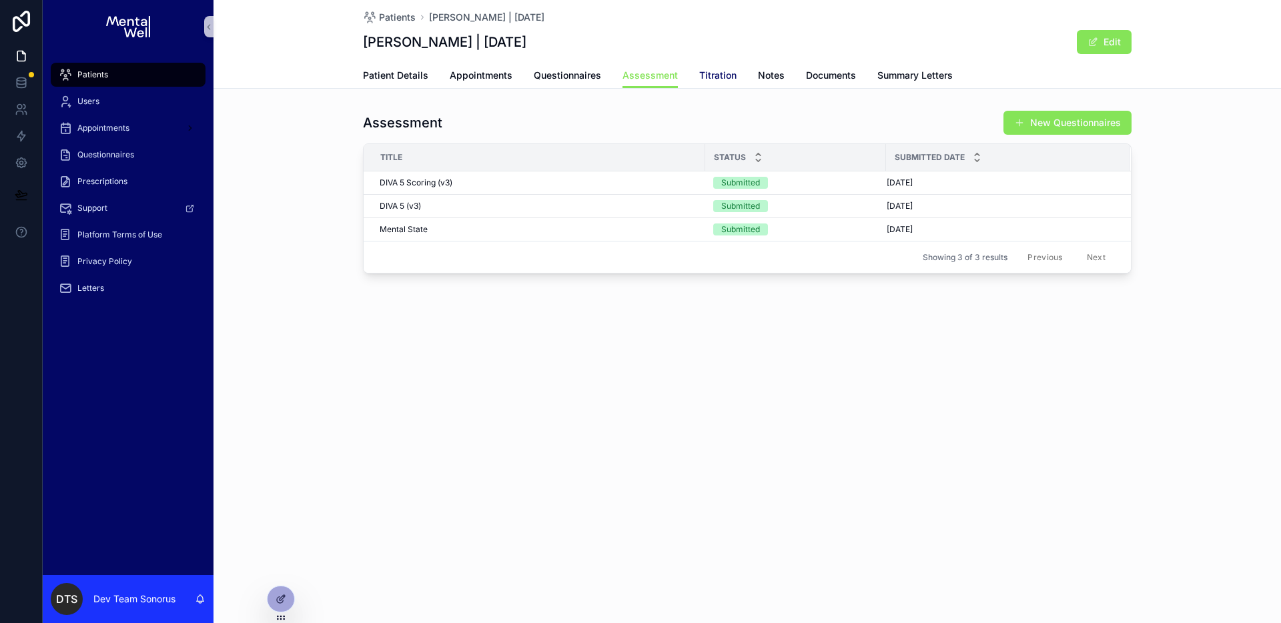
click at [733, 81] on span "Titration" at bounding box center [717, 75] width 37 height 13
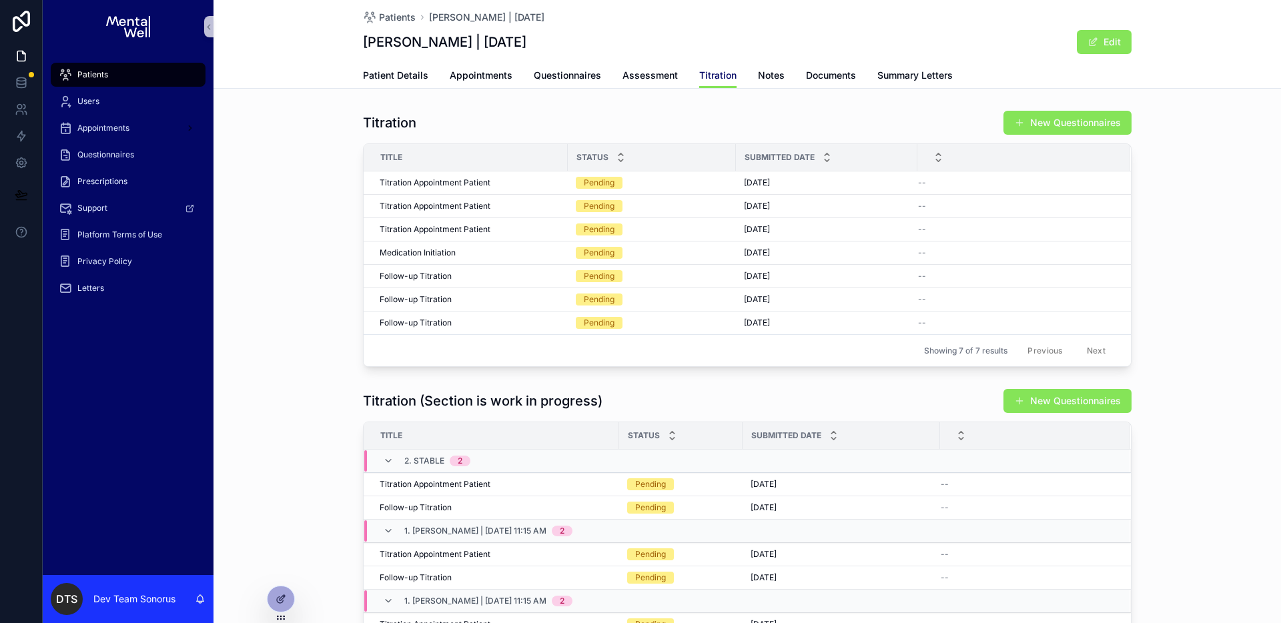
scroll to position [206, 0]
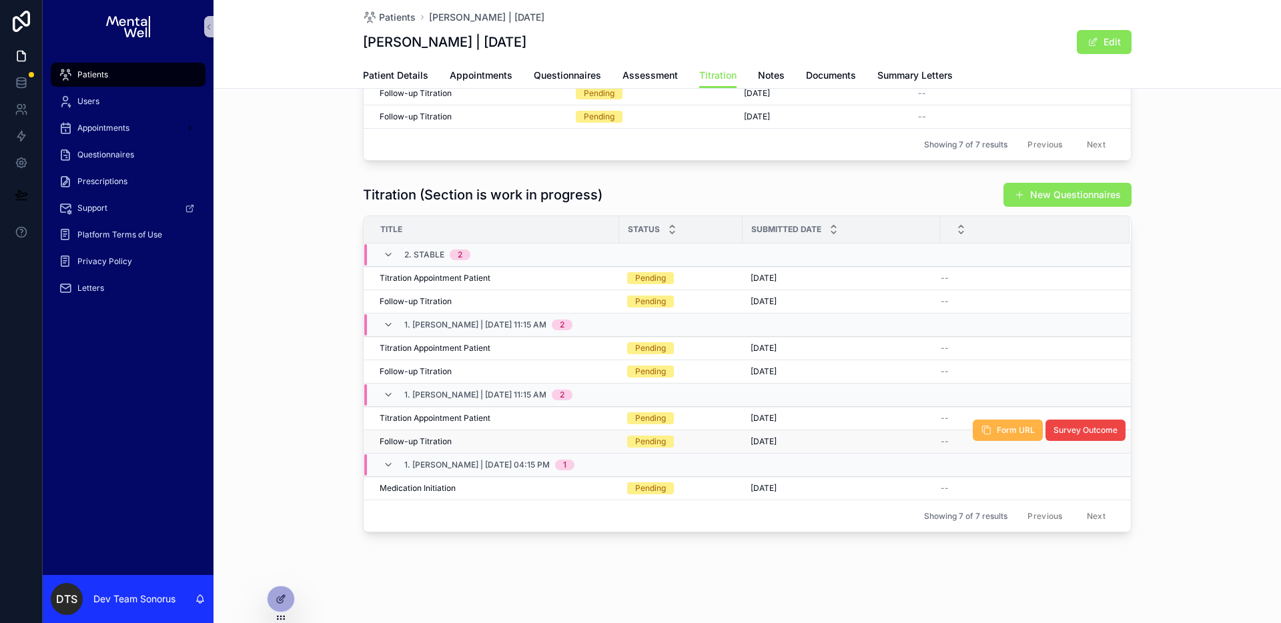
click at [984, 434] on icon "scrollable content" at bounding box center [986, 430] width 11 height 11
click at [25, 160] on icon at bounding box center [21, 162] width 13 height 13
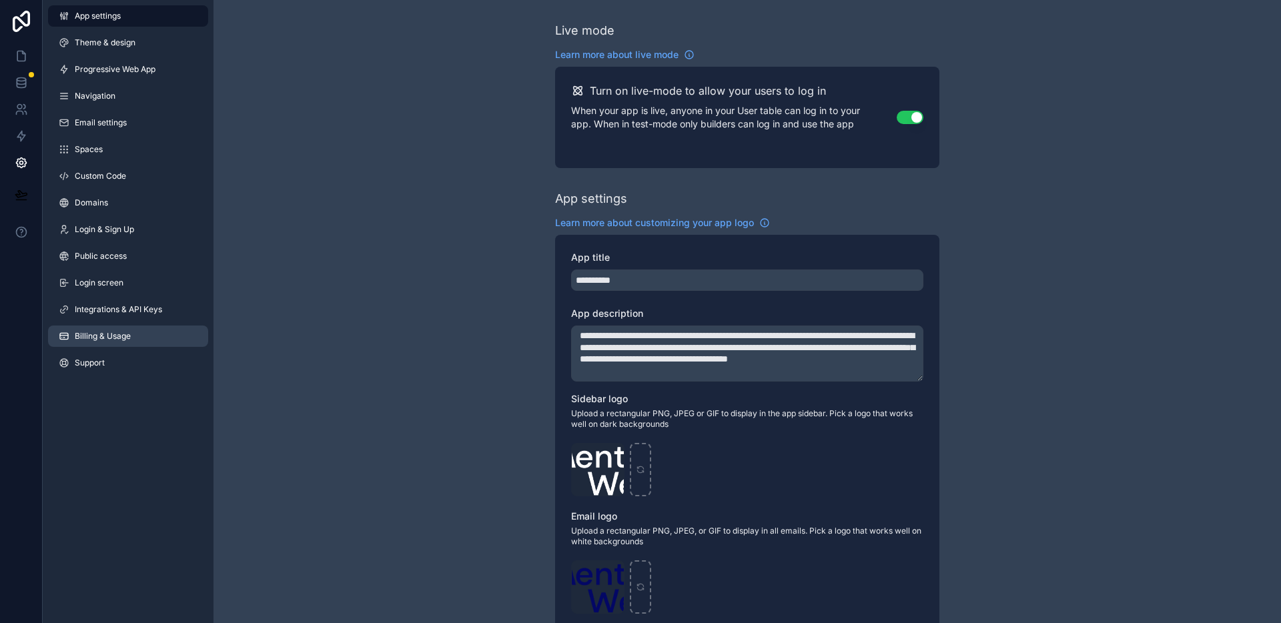
click at [125, 342] on link "Billing & Usage" at bounding box center [128, 336] width 160 height 21
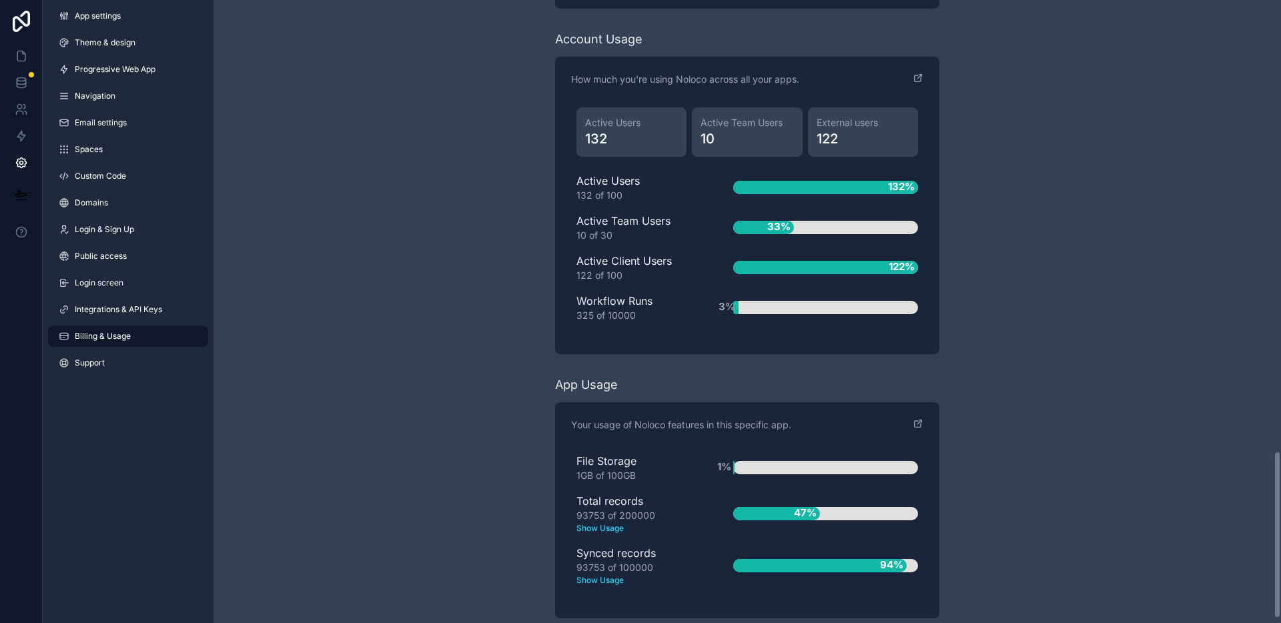
scroll to position [1657, 0]
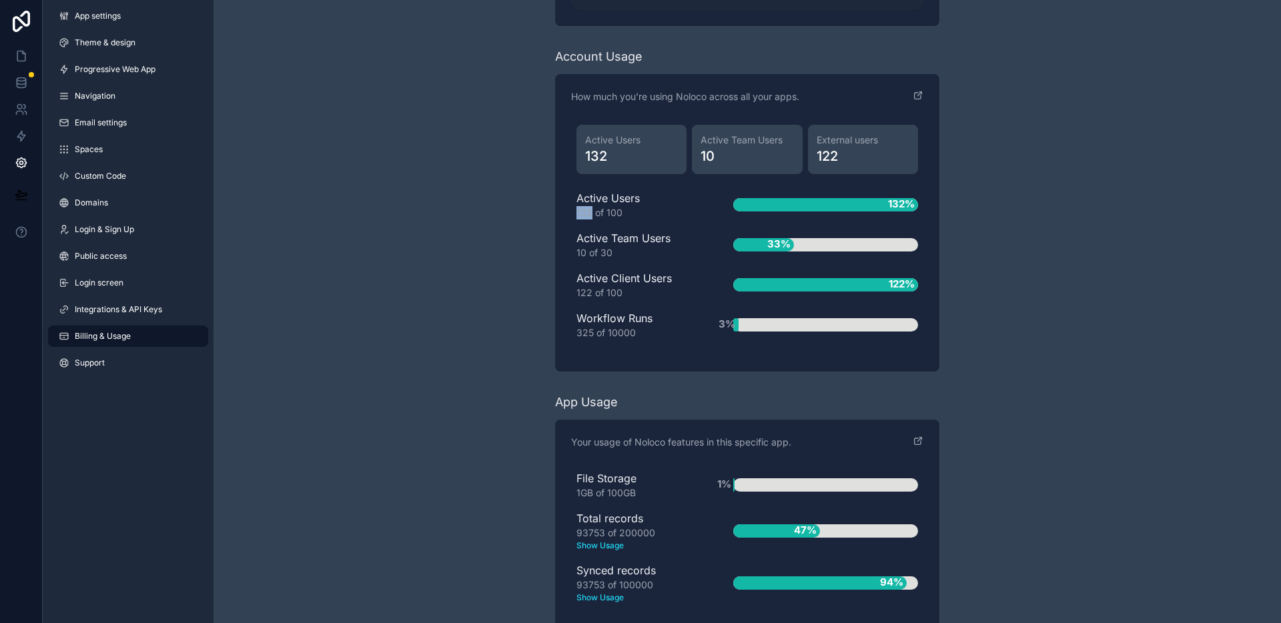
drag, startPoint x: 584, startPoint y: 210, endPoint x: 593, endPoint y: 208, distance: 8.9
click at [593, 208] on div "132 of 100" at bounding box center [634, 212] width 114 height 13
click at [796, 209] on div "132%" at bounding box center [825, 204] width 185 height 13
drag, startPoint x: 576, startPoint y: 214, endPoint x: 591, endPoint y: 210, distance: 15.2
click at [591, 210] on div "132 of 100" at bounding box center [634, 212] width 114 height 13
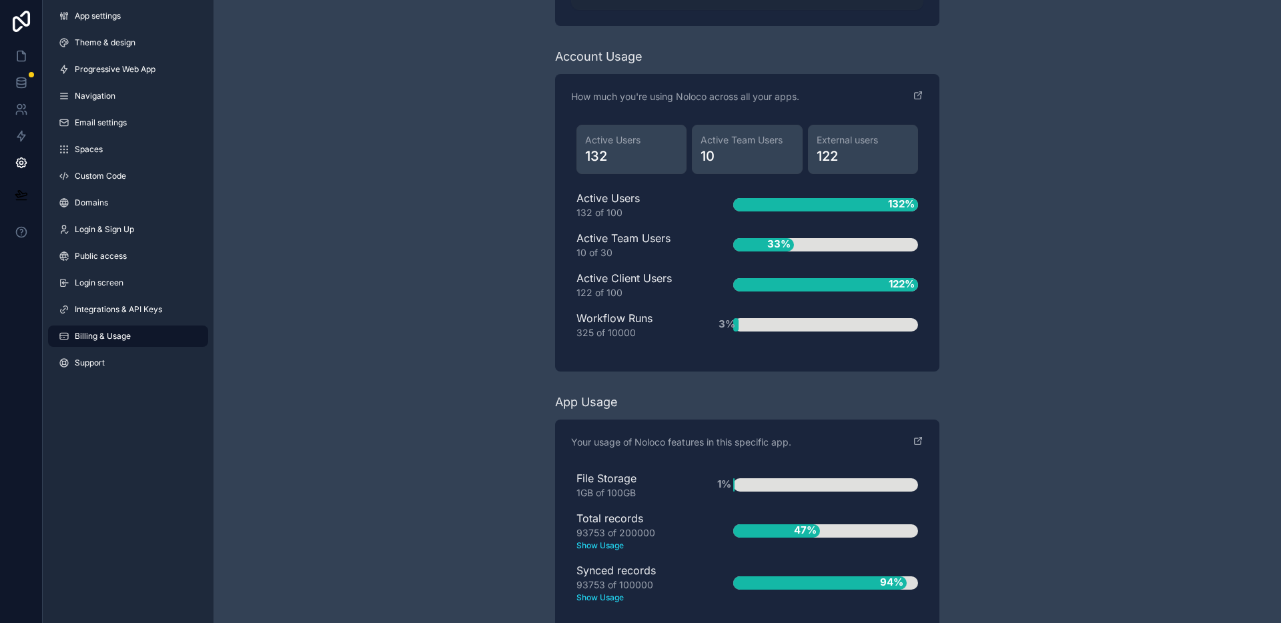
click at [590, 215] on div "132 of 100" at bounding box center [634, 212] width 114 height 13
drag, startPoint x: 591, startPoint y: 216, endPoint x: 574, endPoint y: 214, distance: 17.5
click at [575, 213] on div "Active Users 132 Active Team Users 10 External users 122 Active Users 132 of 10…" at bounding box center [747, 237] width 352 height 236
click at [633, 222] on div "Active Users 132 of 100 132% Active Team Users 10 of 30 33% Active Client Users…" at bounding box center [748, 264] width 342 height 149
drag, startPoint x: 577, startPoint y: 214, endPoint x: 701, endPoint y: 213, distance: 124.1
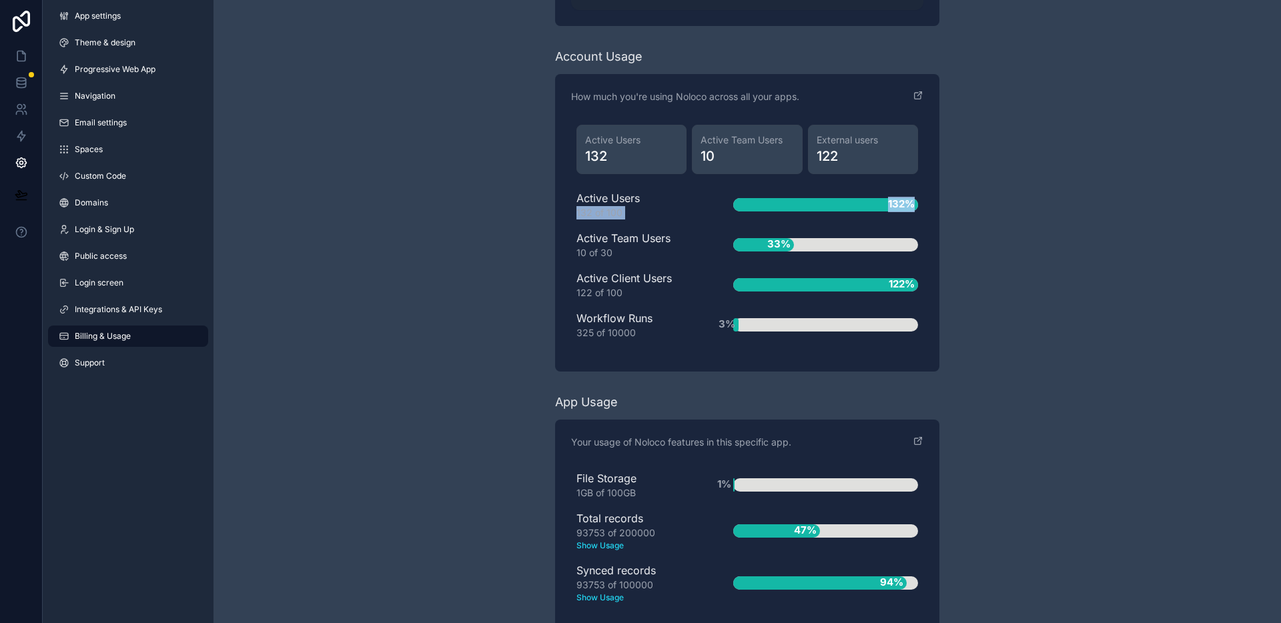
click at [701, 213] on div "Active Users 132 of 100 132%" at bounding box center [748, 204] width 342 height 29
drag, startPoint x: 666, startPoint y: 212, endPoint x: 605, endPoint y: 218, distance: 61.8
click at [666, 212] on div "132 of 100" at bounding box center [634, 212] width 114 height 13
drag, startPoint x: 574, startPoint y: 214, endPoint x: 633, endPoint y: 207, distance: 59.1
click at [633, 207] on div "Active Users 132 Active Team Users 10 External users 122 Active Users 132 of 10…" at bounding box center [747, 237] width 352 height 236
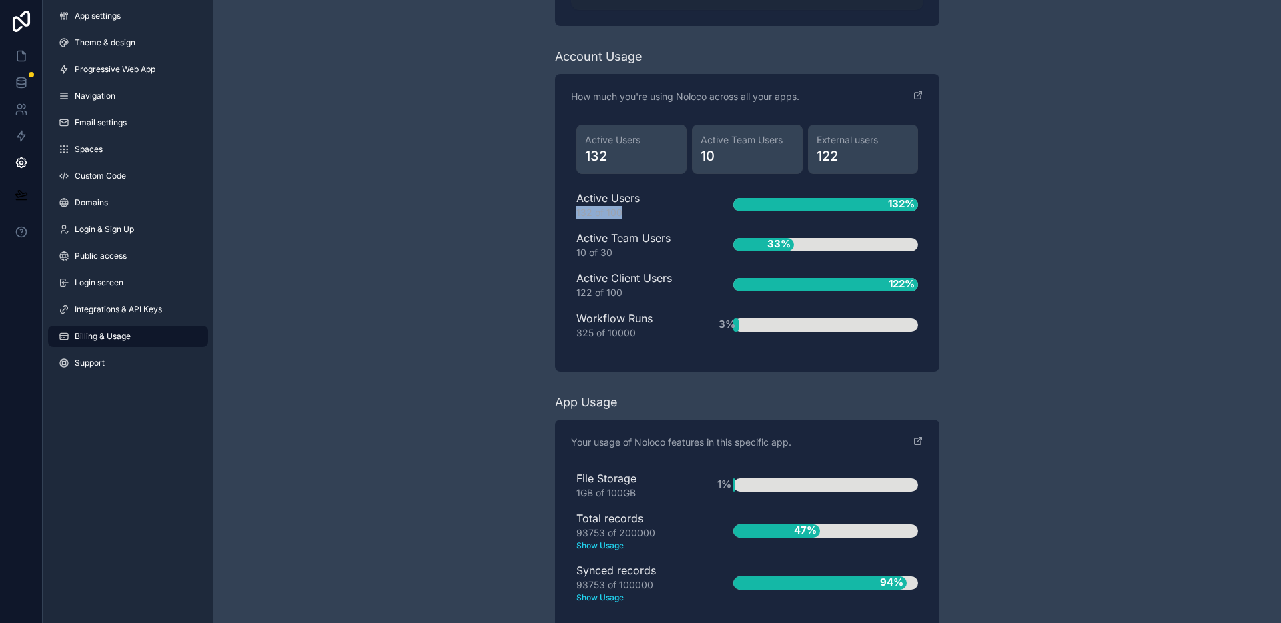
click at [624, 212] on div "132 of 100" at bounding box center [634, 212] width 114 height 13
drag, startPoint x: 606, startPoint y: 214, endPoint x: 627, endPoint y: 212, distance: 20.9
click at [627, 212] on div "132 of 100" at bounding box center [634, 212] width 114 height 13
click at [21, 99] on link at bounding box center [21, 109] width 42 height 27
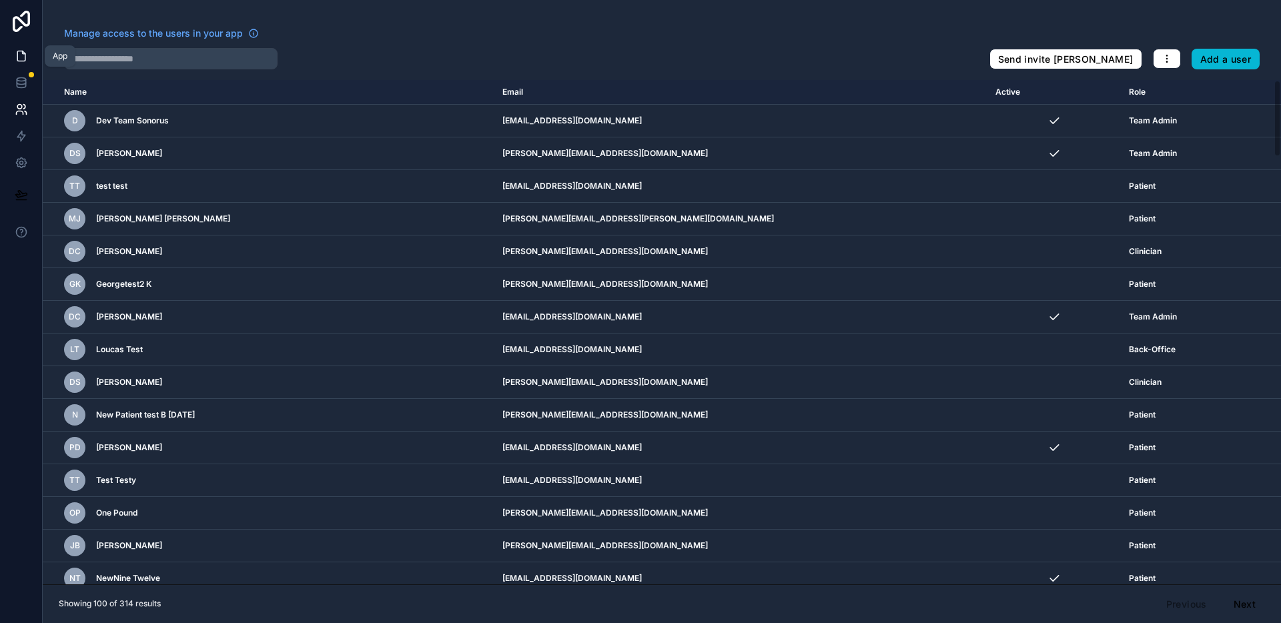
click at [23, 60] on icon at bounding box center [21, 56] width 8 height 10
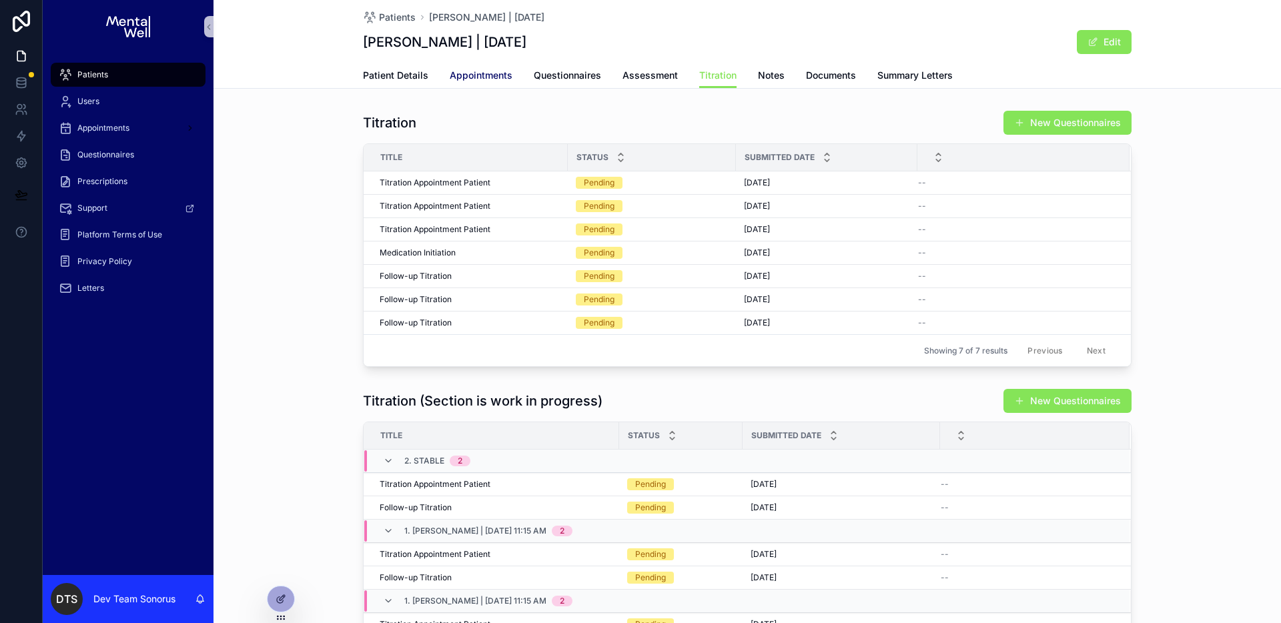
click at [458, 76] on span "Appointments" at bounding box center [481, 75] width 63 height 13
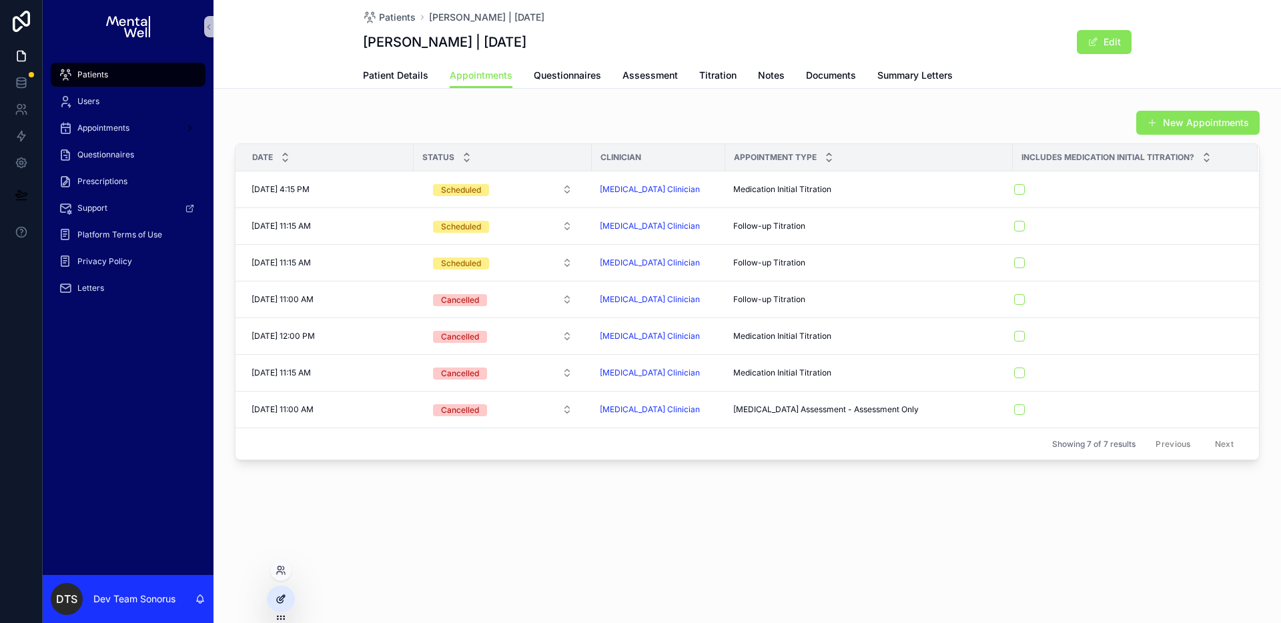
click at [288, 601] on div at bounding box center [281, 599] width 27 height 25
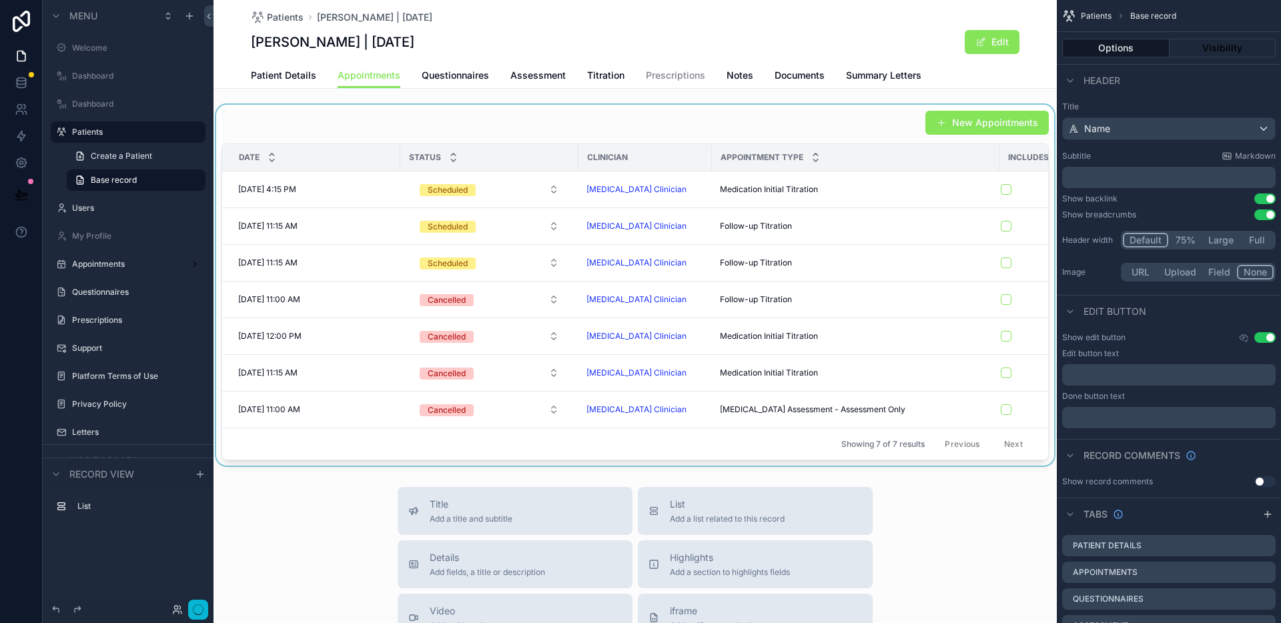
click at [749, 123] on div "scrollable content" at bounding box center [635, 285] width 843 height 361
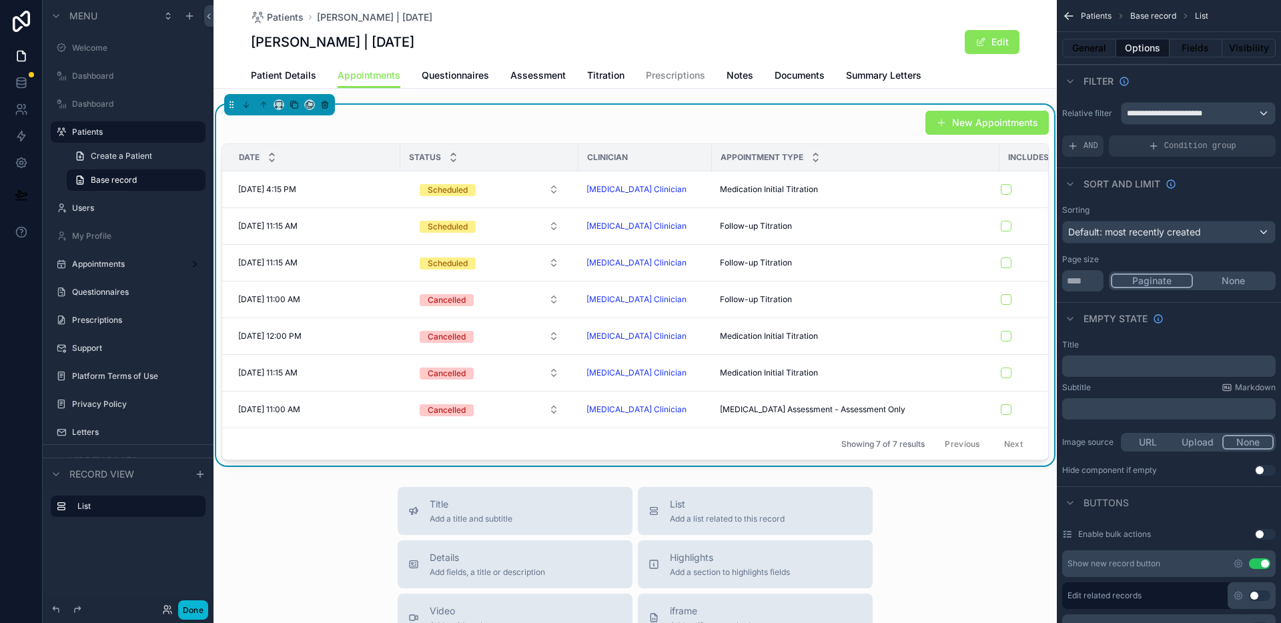
click at [880, 123] on div "New Appointments" at bounding box center [635, 122] width 827 height 25
click at [866, 121] on div "New Appointments" at bounding box center [635, 122] width 827 height 25
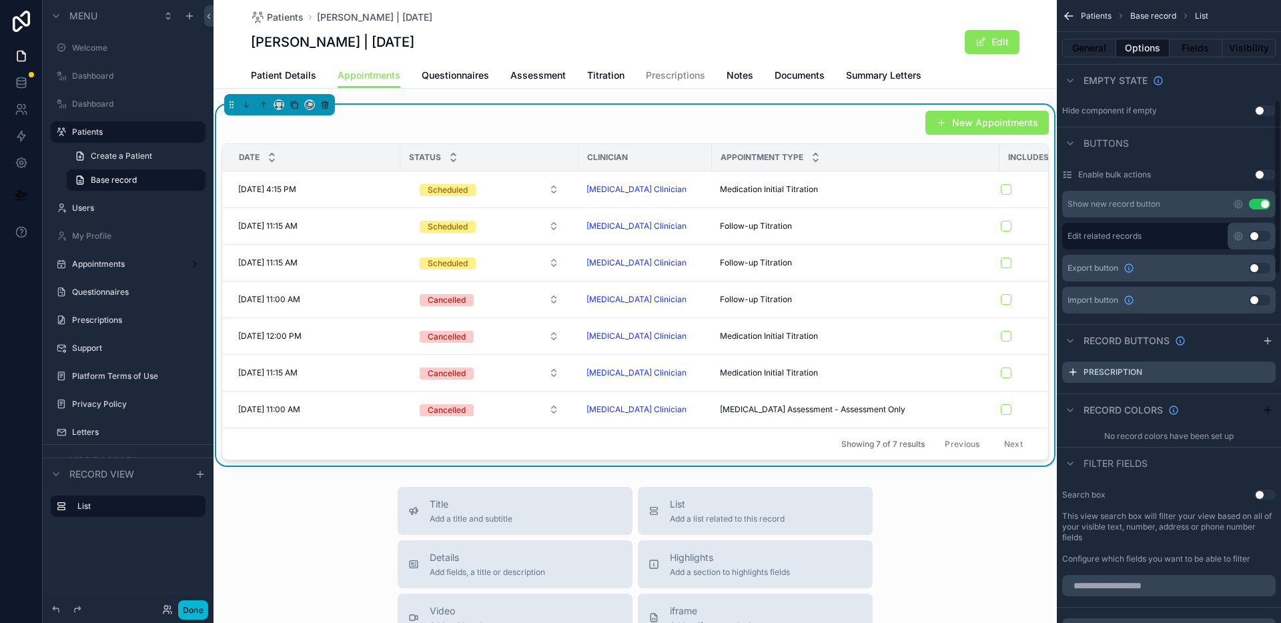
scroll to position [368, 0]
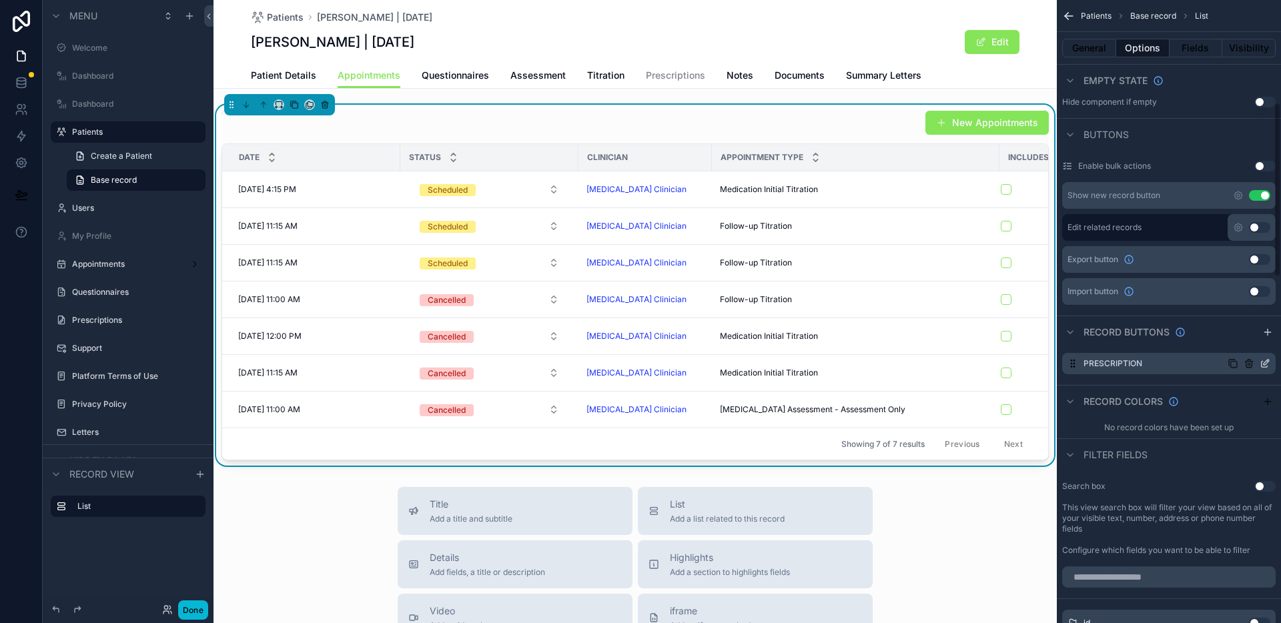
click at [1263, 360] on icon "scrollable content" at bounding box center [1265, 363] width 11 height 11
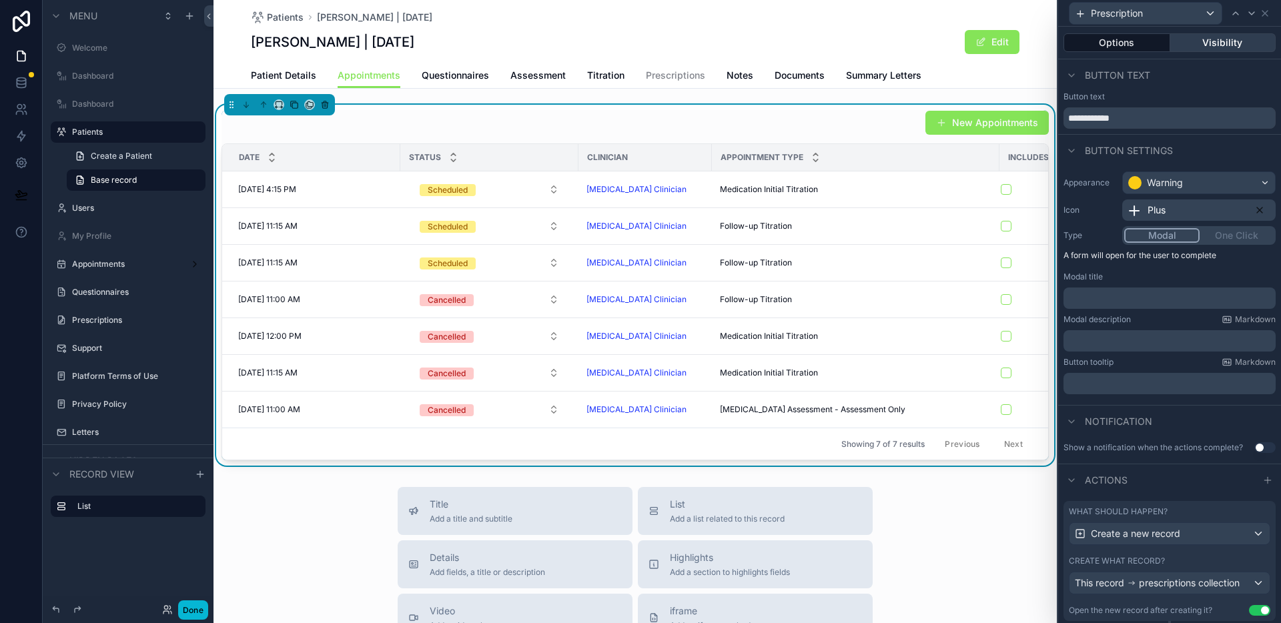
click at [1237, 39] on button "Visibility" at bounding box center [1223, 42] width 106 height 19
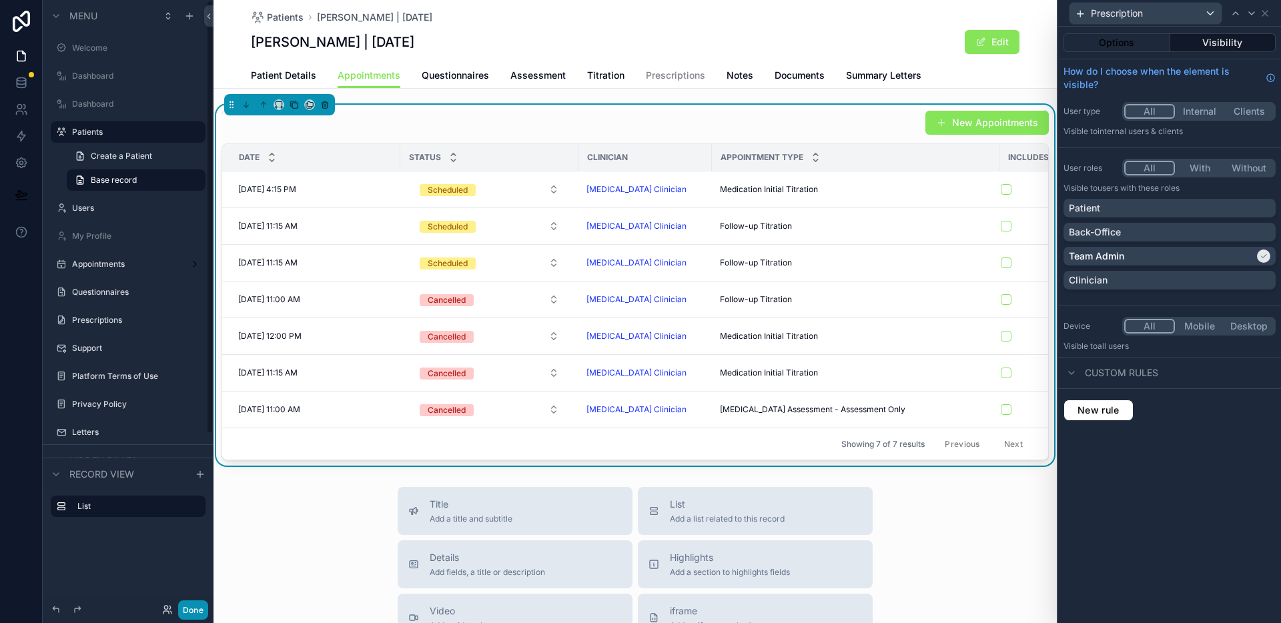
click at [202, 611] on button "Done" at bounding box center [193, 610] width 30 height 19
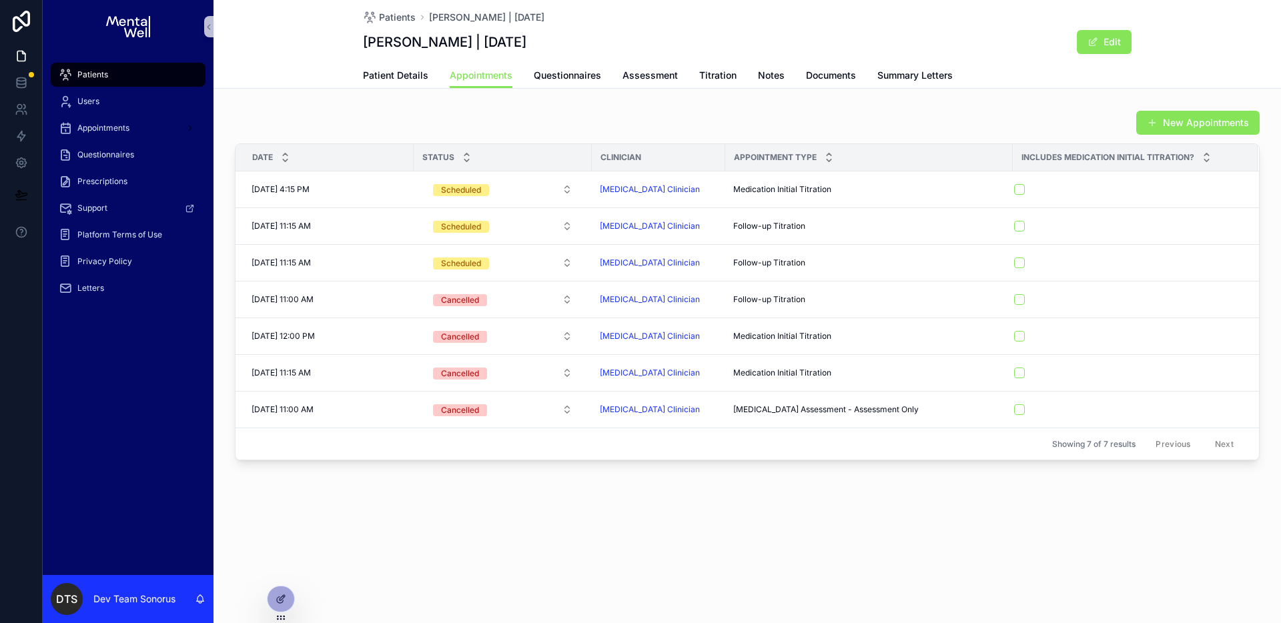
click at [1031, 128] on div "New Appointments" at bounding box center [747, 122] width 1025 height 25
click at [652, 105] on div "New Appointments Date Status Clinician Appointment Type Includes Medication Ini…" at bounding box center [748, 285] width 1068 height 361
click at [1038, 126] on div "New Appointments" at bounding box center [747, 122] width 1025 height 25
drag, startPoint x: 342, startPoint y: 105, endPoint x: 677, endPoint y: 122, distance: 335.4
click at [661, 123] on div "New Appointments Date Status Clinician Appointment Type Includes Medication Ini…" at bounding box center [748, 285] width 1068 height 361
